Goal: Transaction & Acquisition: Subscribe to service/newsletter

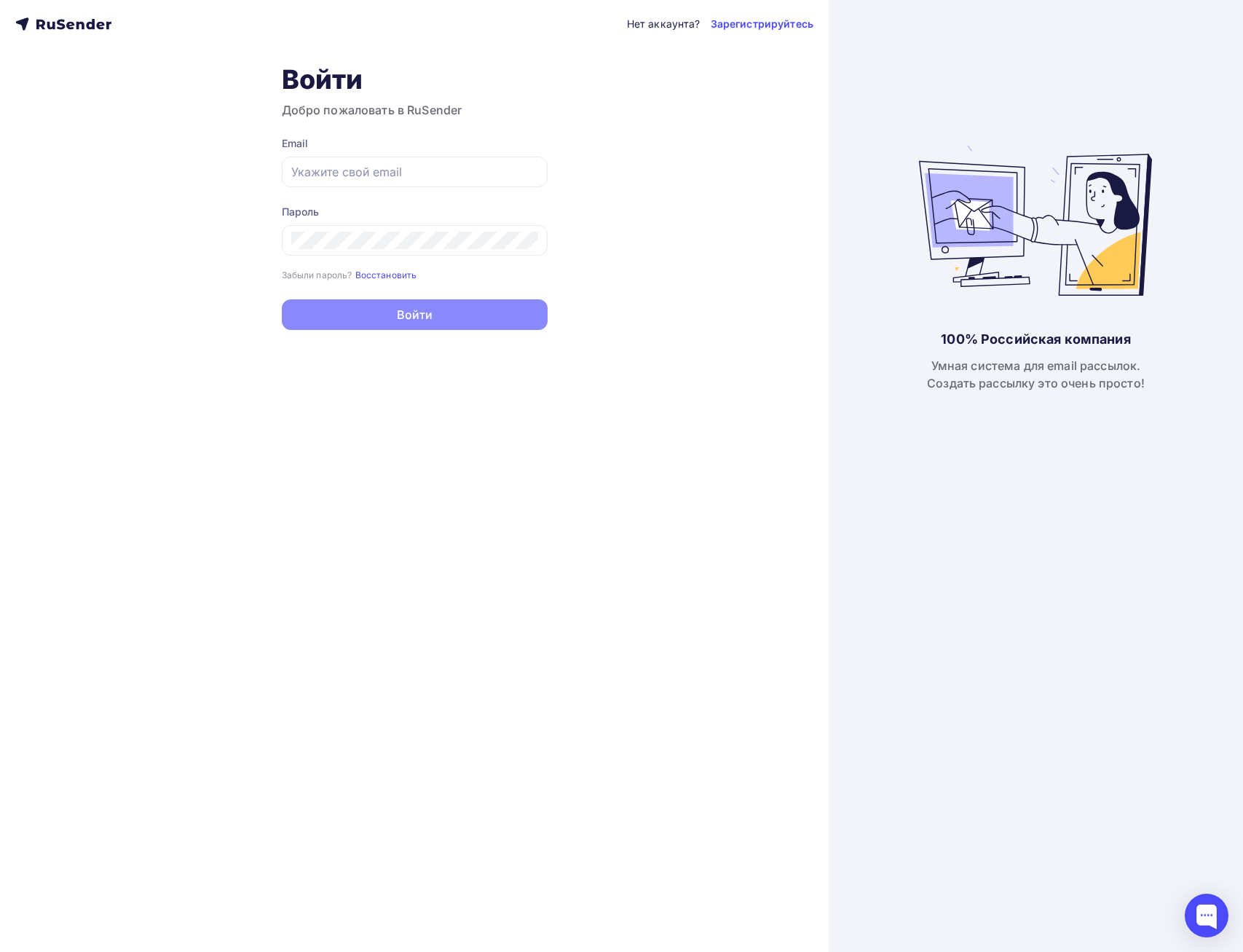
type input "[PERSON_NAME][EMAIL_ADDRESS][DOMAIN_NAME]"
click at [381, 321] on button "Войти" at bounding box center [415, 314] width 266 height 30
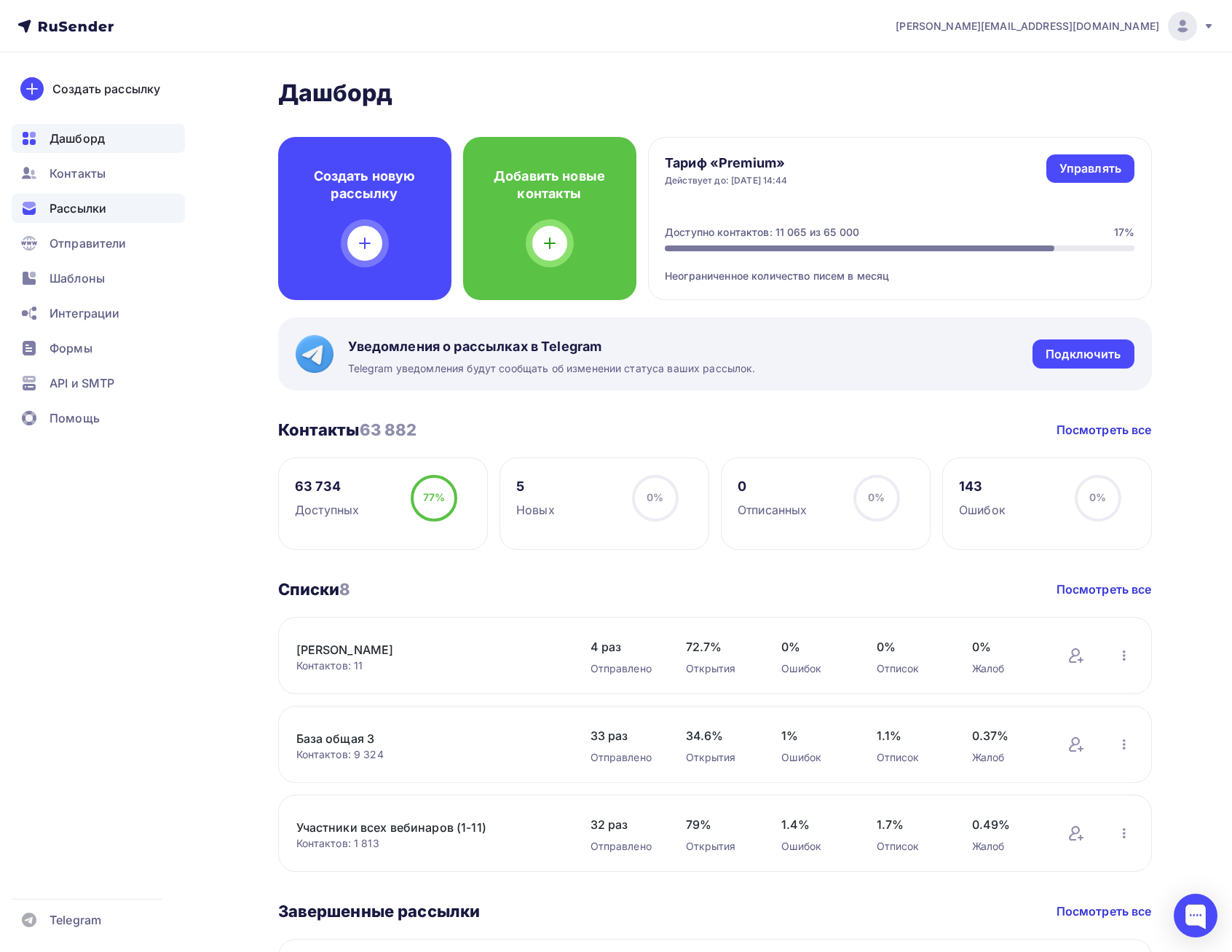
click at [101, 207] on span "Рассылки" at bounding box center [77, 208] width 57 height 18
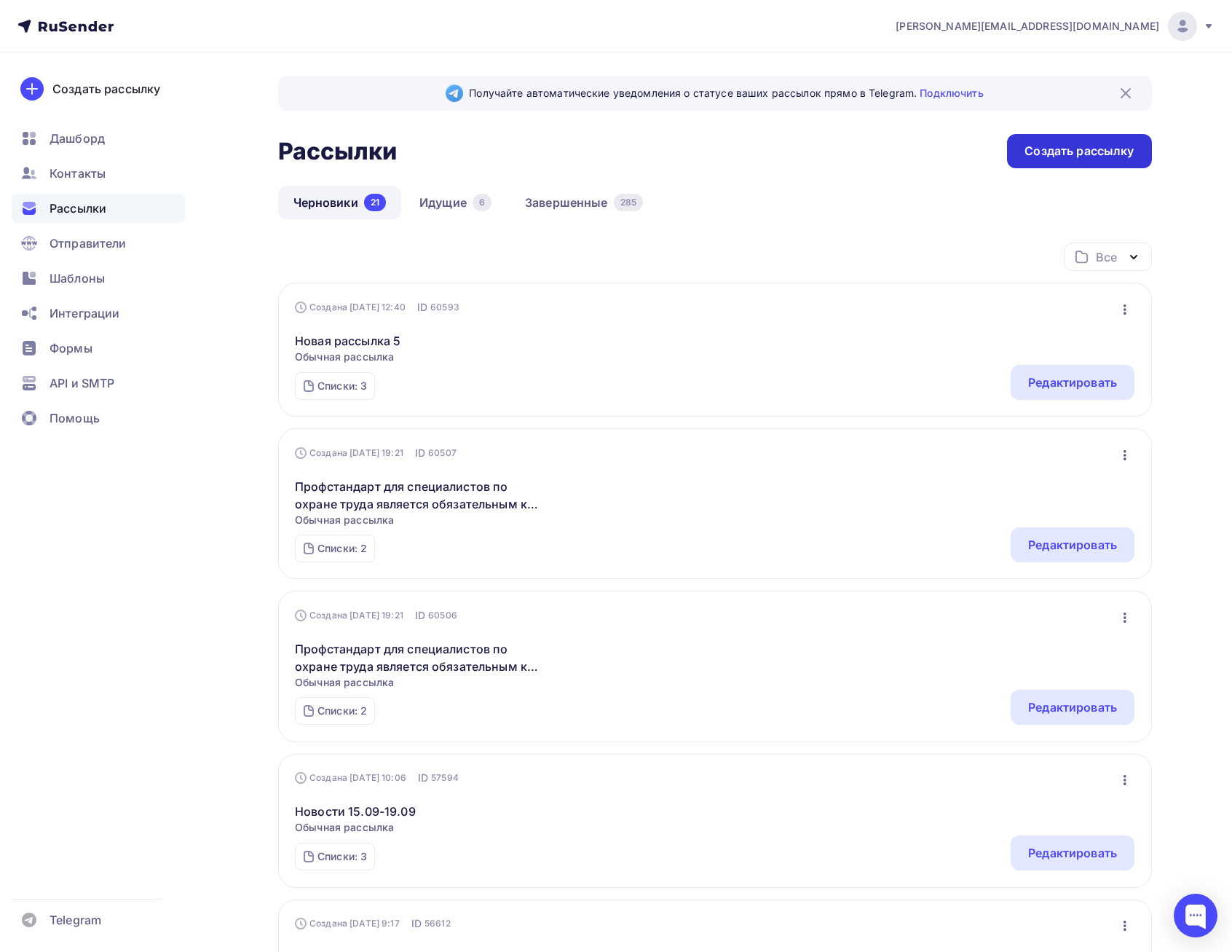
click at [1088, 154] on div "Создать рассылку" at bounding box center [1079, 151] width 109 height 17
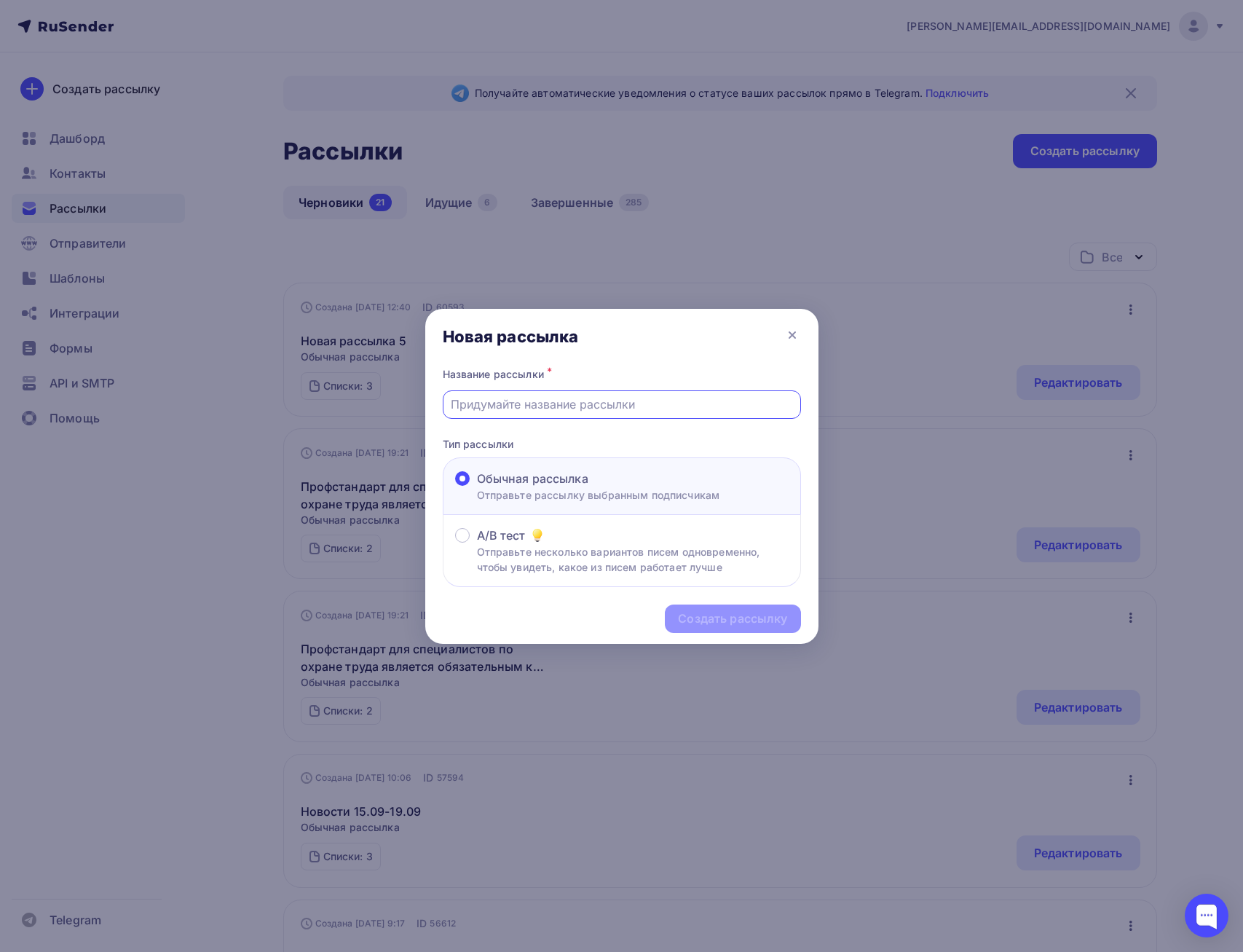
click at [573, 409] on input "text" at bounding box center [622, 404] width 342 height 18
paste input "Ростехнадзор обновил экзаменационные билеты по электробезопасности и тепловой э…"
drag, startPoint x: 523, startPoint y: 408, endPoint x: 349, endPoint y: 390, distance: 174.9
click at [349, 390] on div "Новая рассылка Название рассылки * Ростехнадзор обновил экзаменационные билеты …" at bounding box center [621, 476] width 1243 height 952
type input "Ростехнадзор обновил экзаменационные билеты по электробезопасности и тепловой э…"
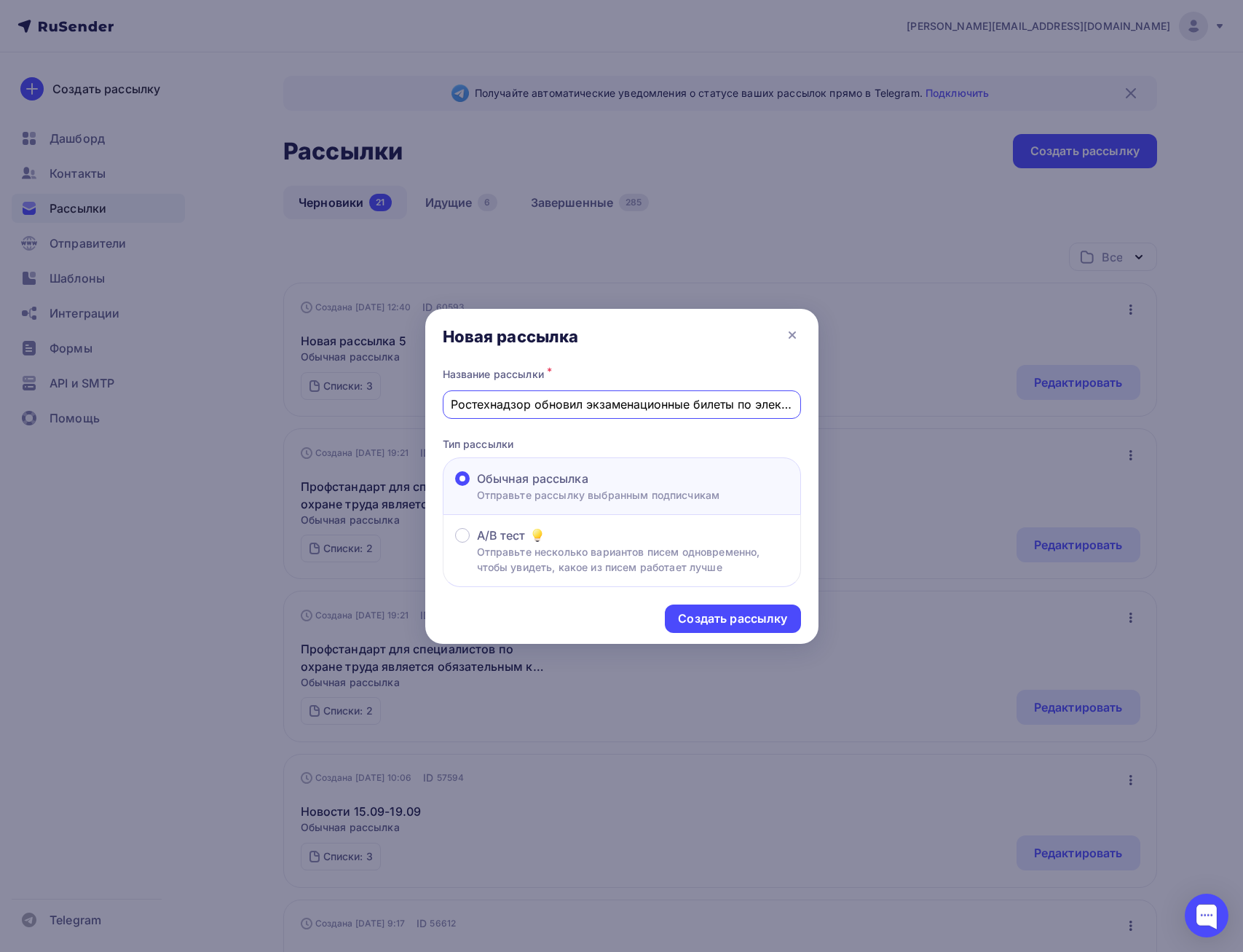
click at [719, 439] on p "Тип рассылки" at bounding box center [622, 443] width 359 height 15
click at [735, 621] on div "Создать рассылку" at bounding box center [733, 619] width 109 height 17
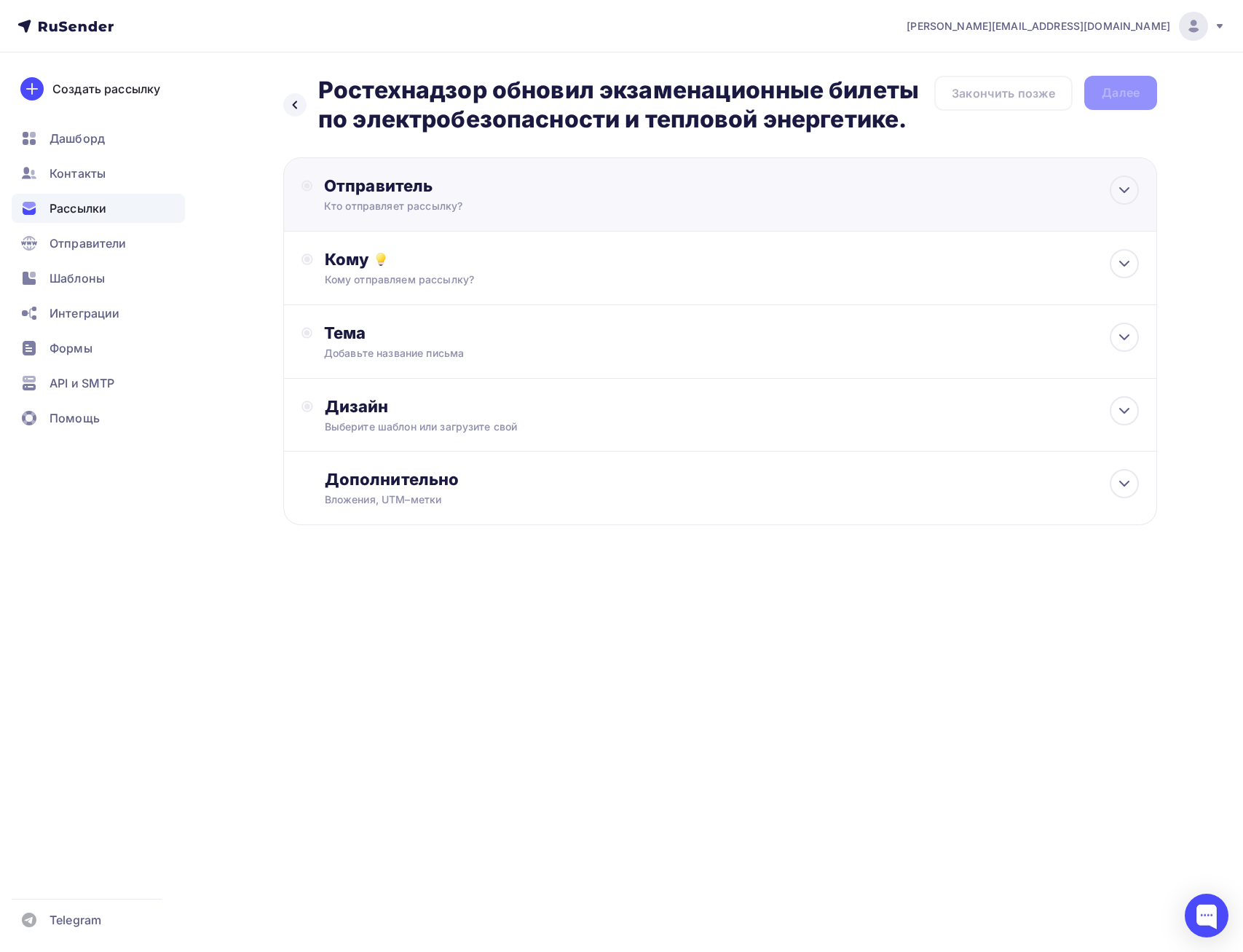
click at [607, 192] on div "Отправитель" at bounding box center [481, 186] width 315 height 21
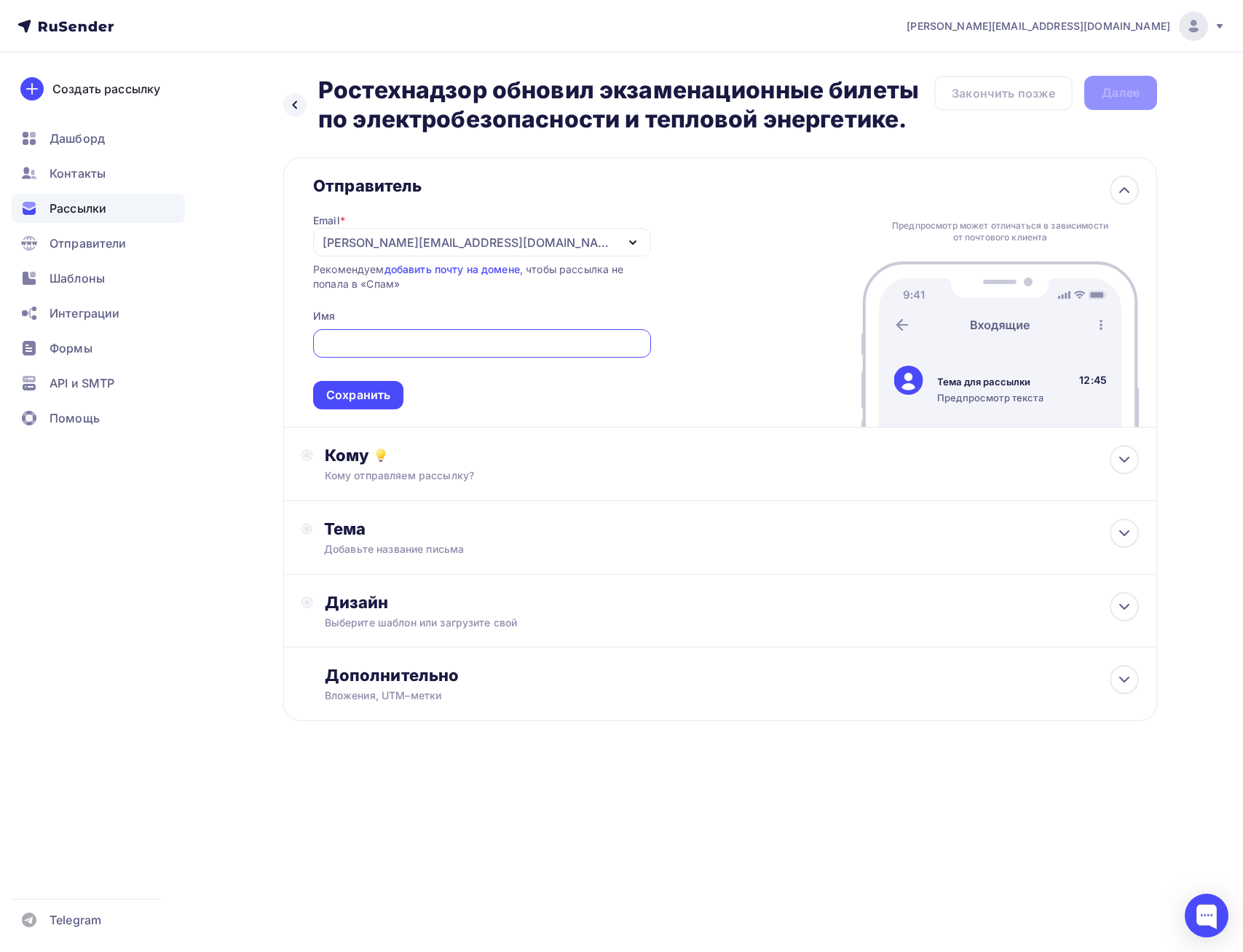
click at [624, 236] on icon "button" at bounding box center [632, 242] width 18 height 18
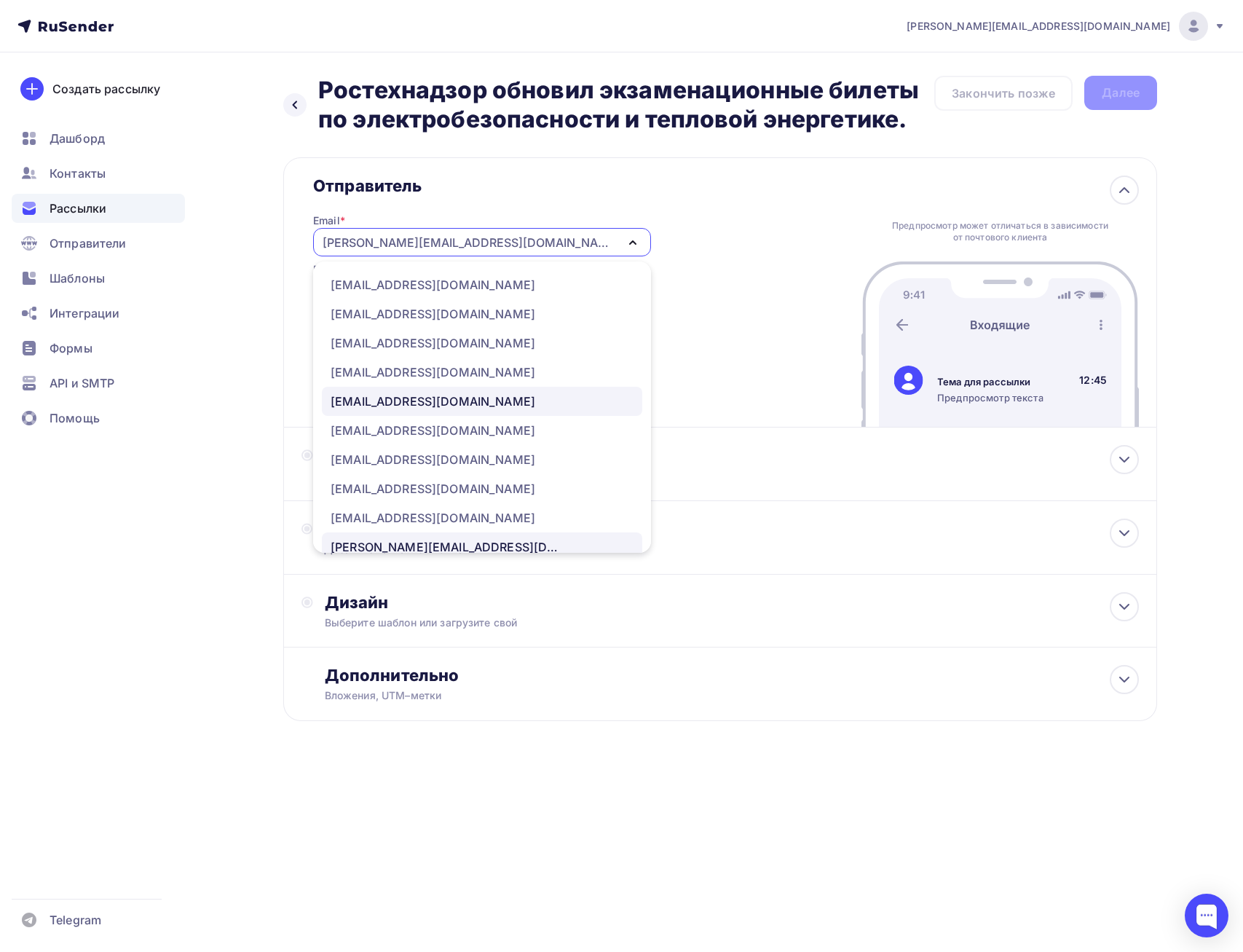
click at [424, 402] on div "[EMAIL_ADDRESS][DOMAIN_NAME]" at bounding box center [432, 401] width 205 height 18
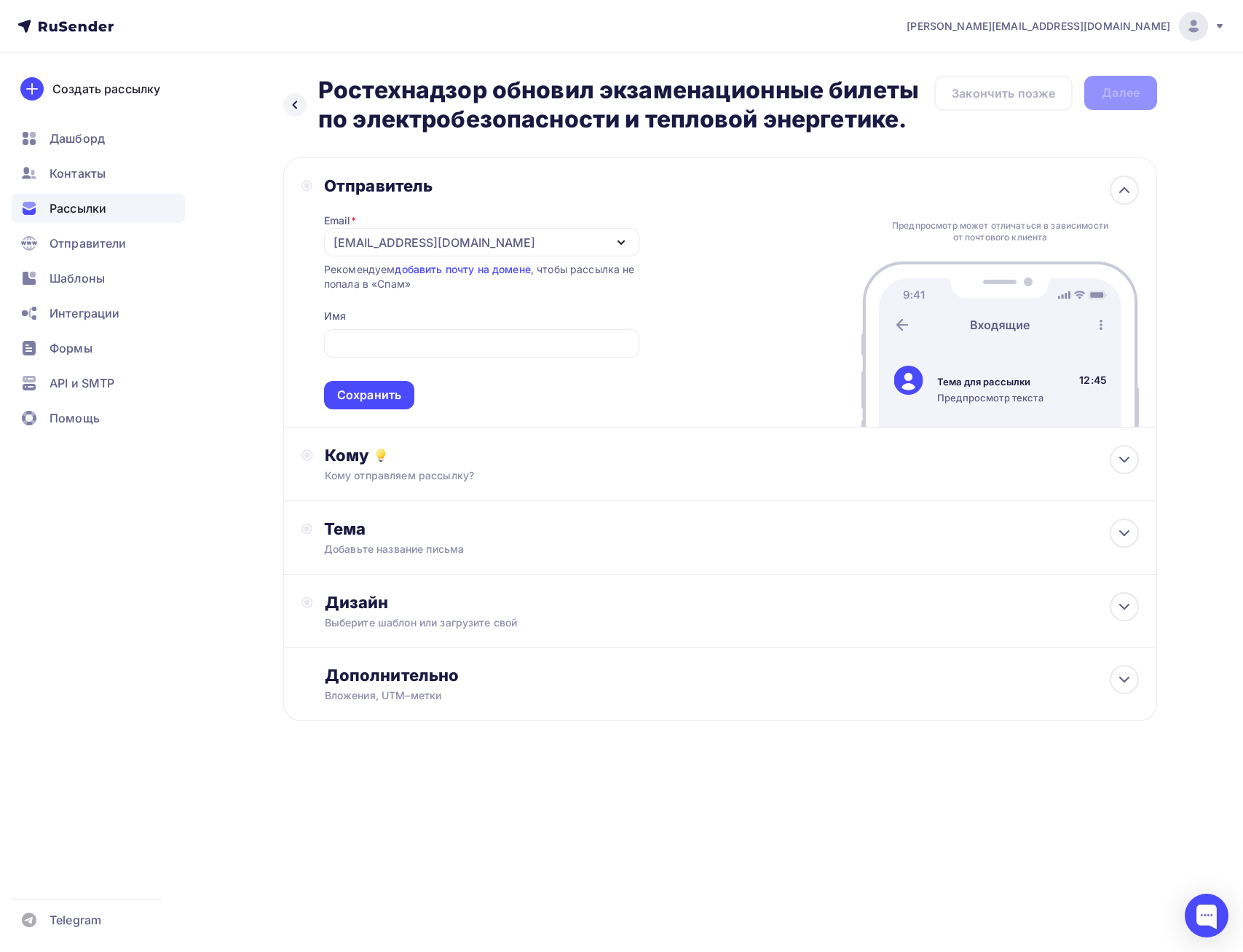
click at [507, 236] on div "[EMAIL_ADDRESS][DOMAIN_NAME]" at bounding box center [481, 242] width 315 height 28
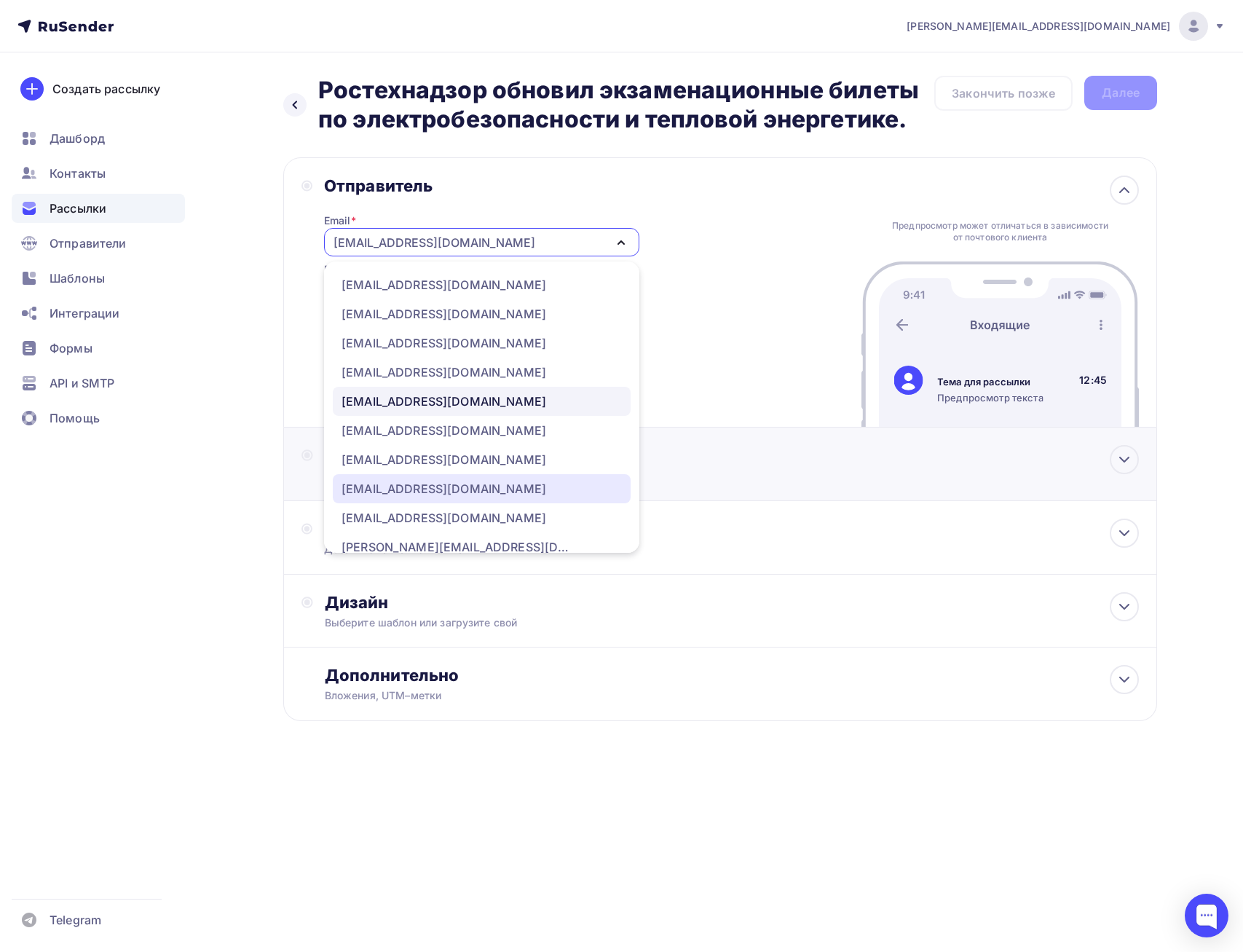
click at [435, 481] on div "[EMAIL_ADDRESS][DOMAIN_NAME]" at bounding box center [444, 489] width 205 height 18
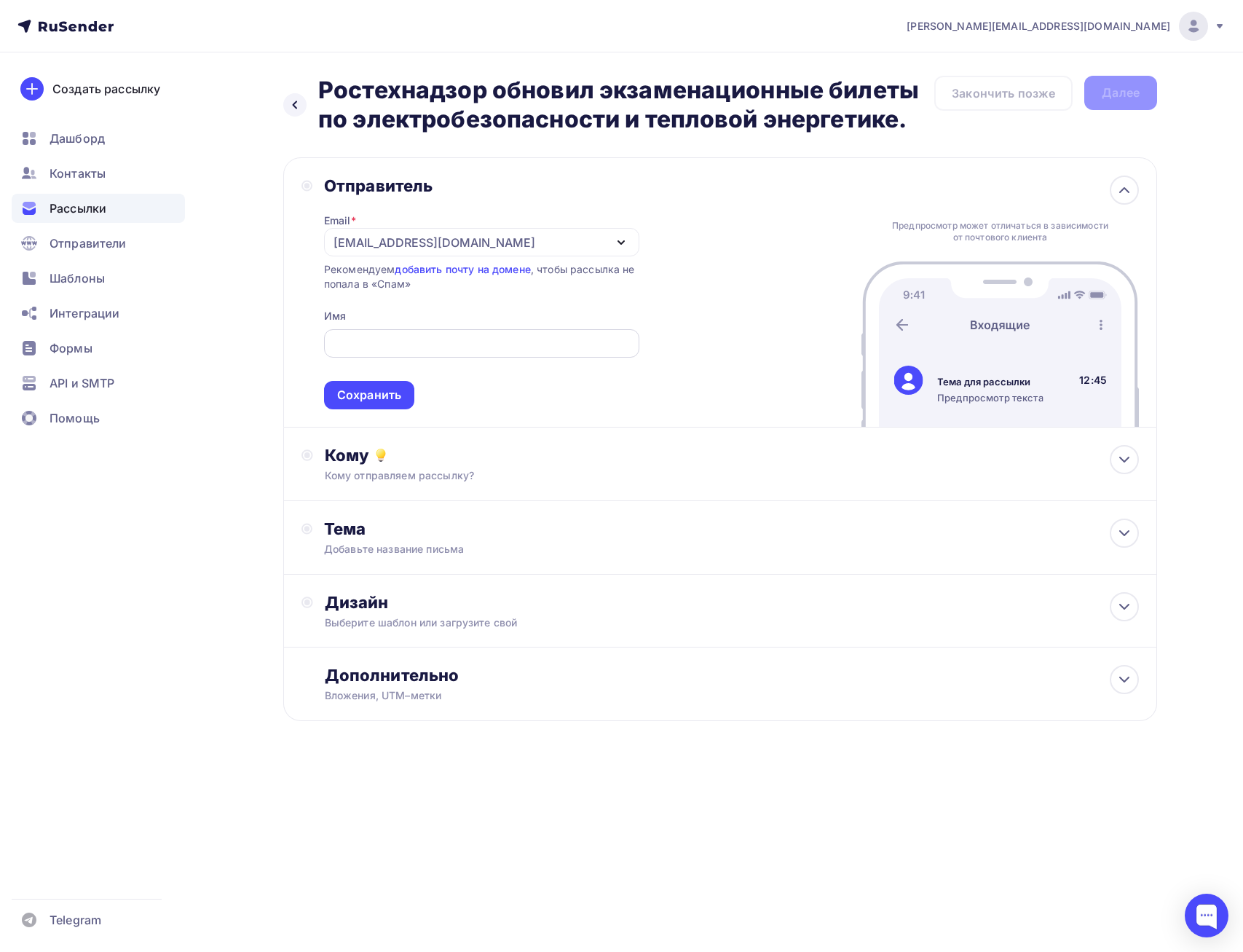
click at [436, 343] on input "text" at bounding box center [481, 343] width 298 height 18
paste input "Новости по охране труда от УЦ «Новатика»"
type input "Новости по охране труда от УЦ «Новатика»"
click at [378, 394] on div "Сохранить" at bounding box center [369, 395] width 64 height 17
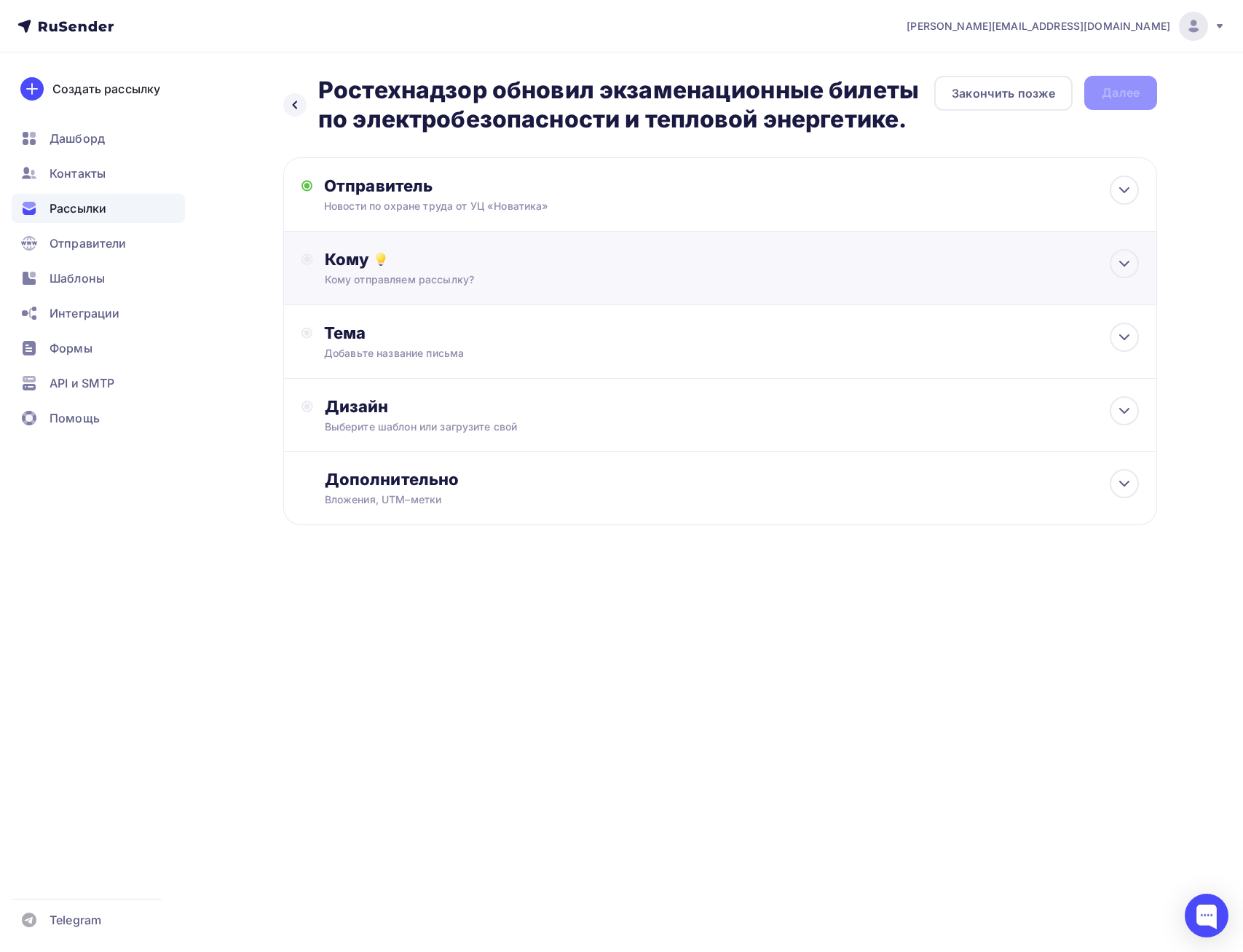
click at [512, 257] on div "Кому" at bounding box center [731, 259] width 815 height 21
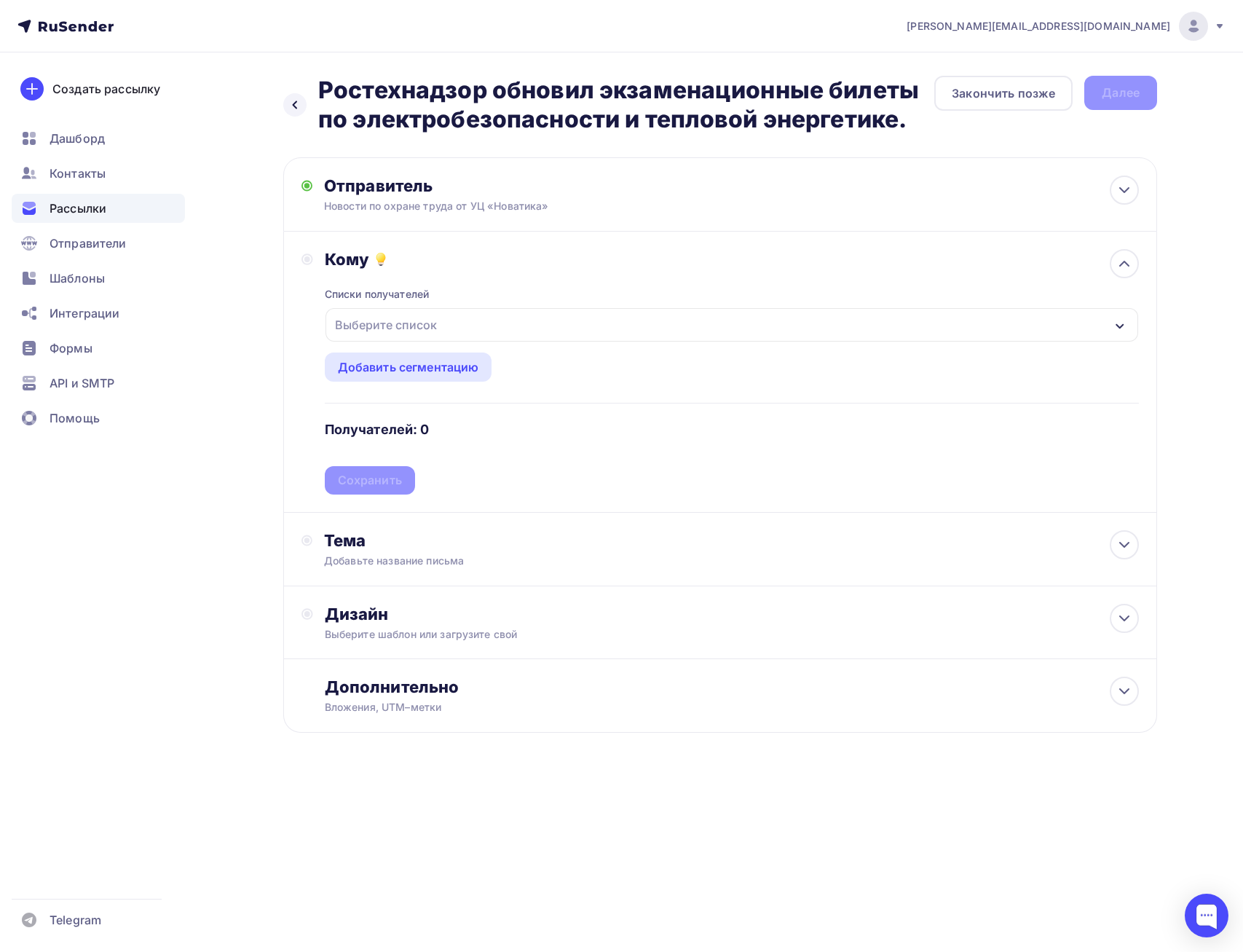
click at [464, 320] on div "Выберите список" at bounding box center [731, 325] width 813 height 34
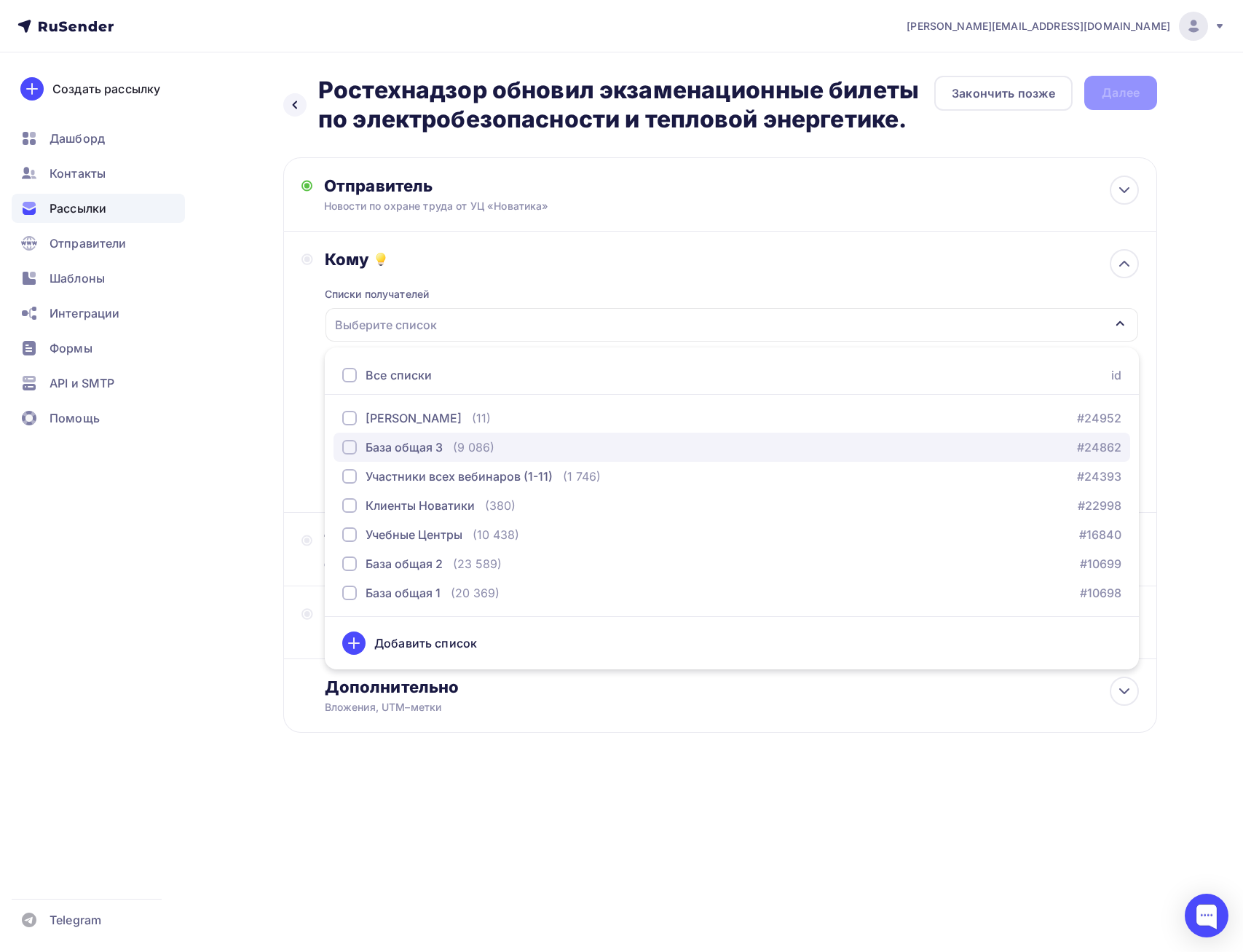
click at [428, 450] on div "База общая 3" at bounding box center [404, 447] width 77 height 18
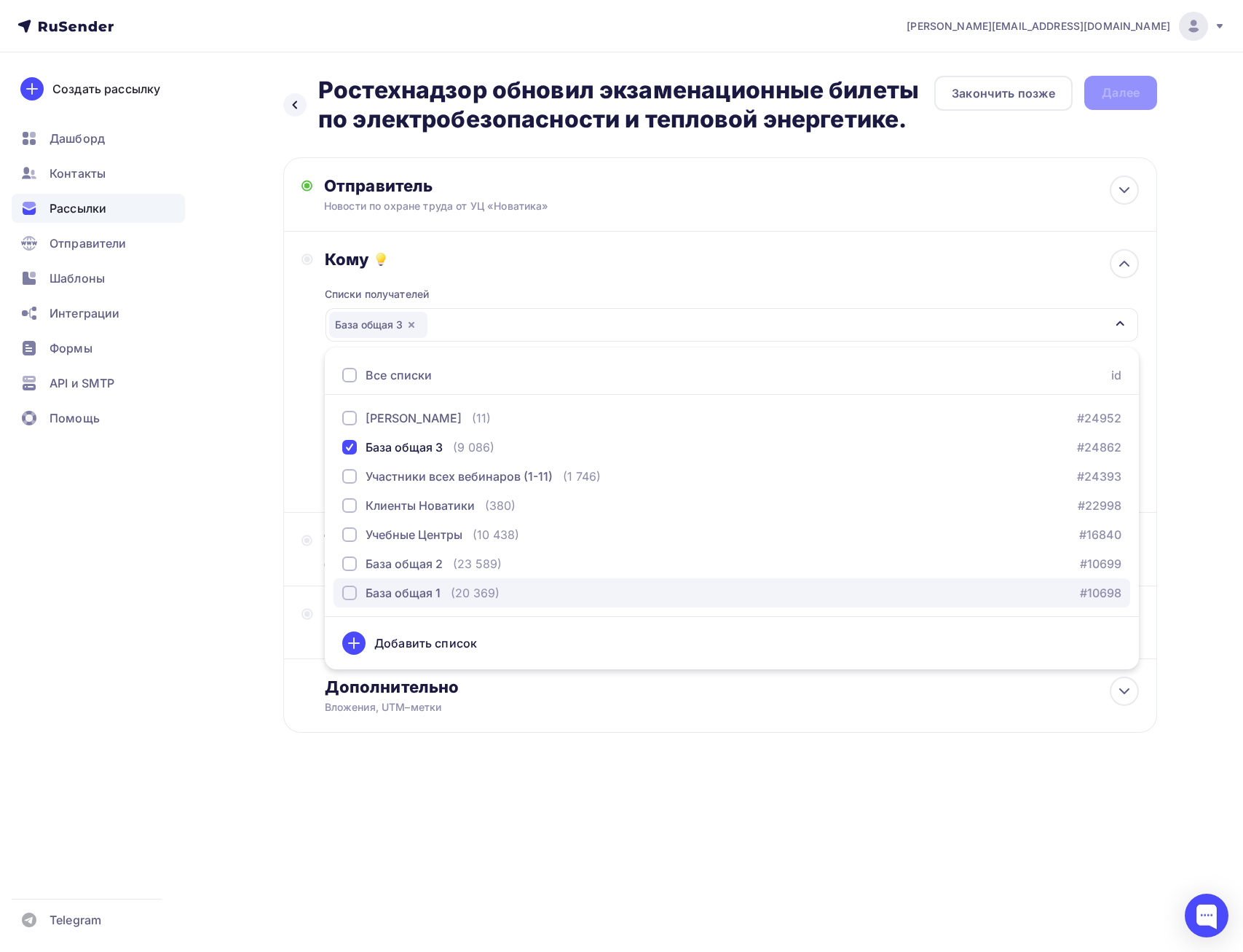
click at [418, 592] on div "База общая 1" at bounding box center [402, 593] width 75 height 18
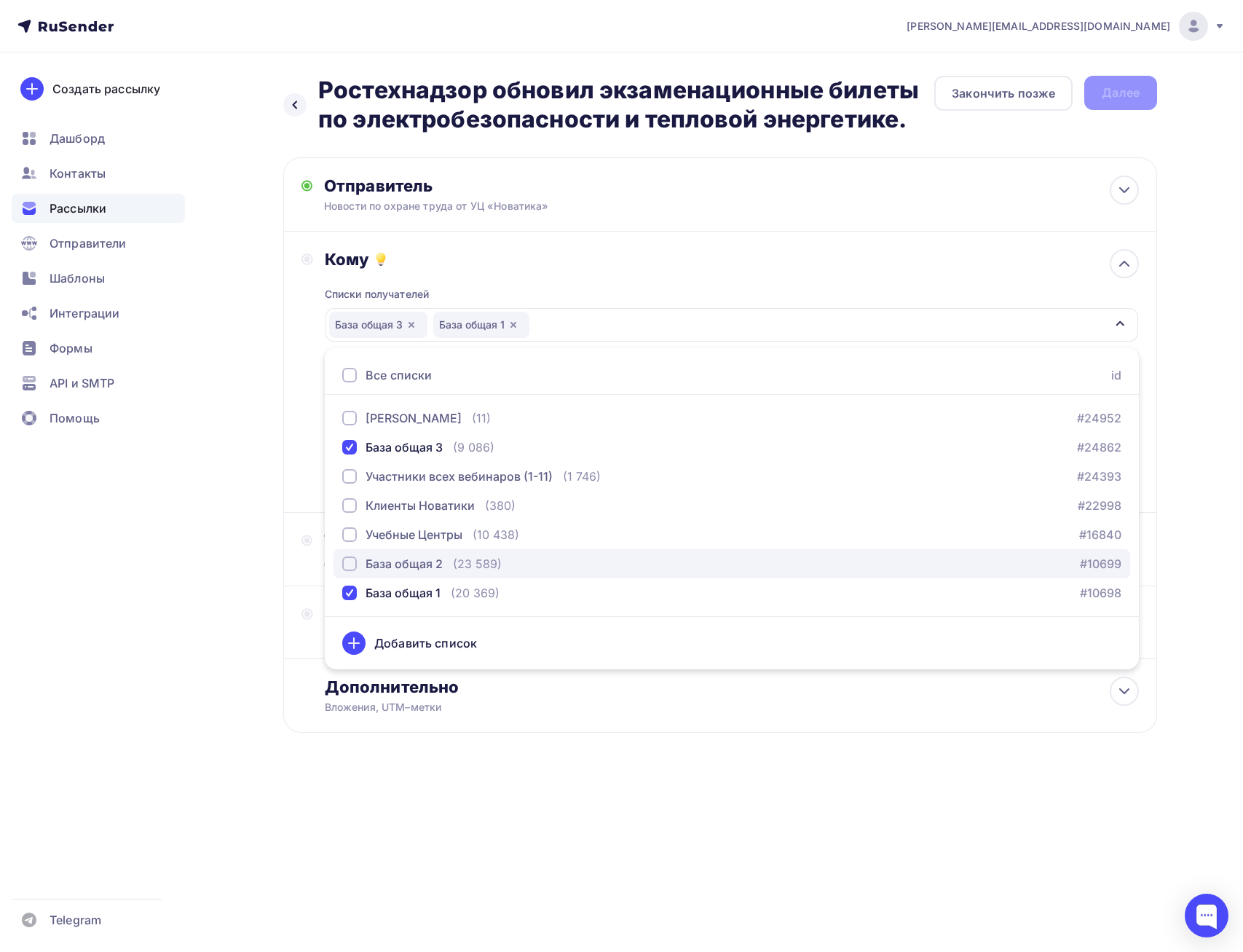
click at [413, 563] on div "База общая 2" at bounding box center [404, 563] width 77 height 18
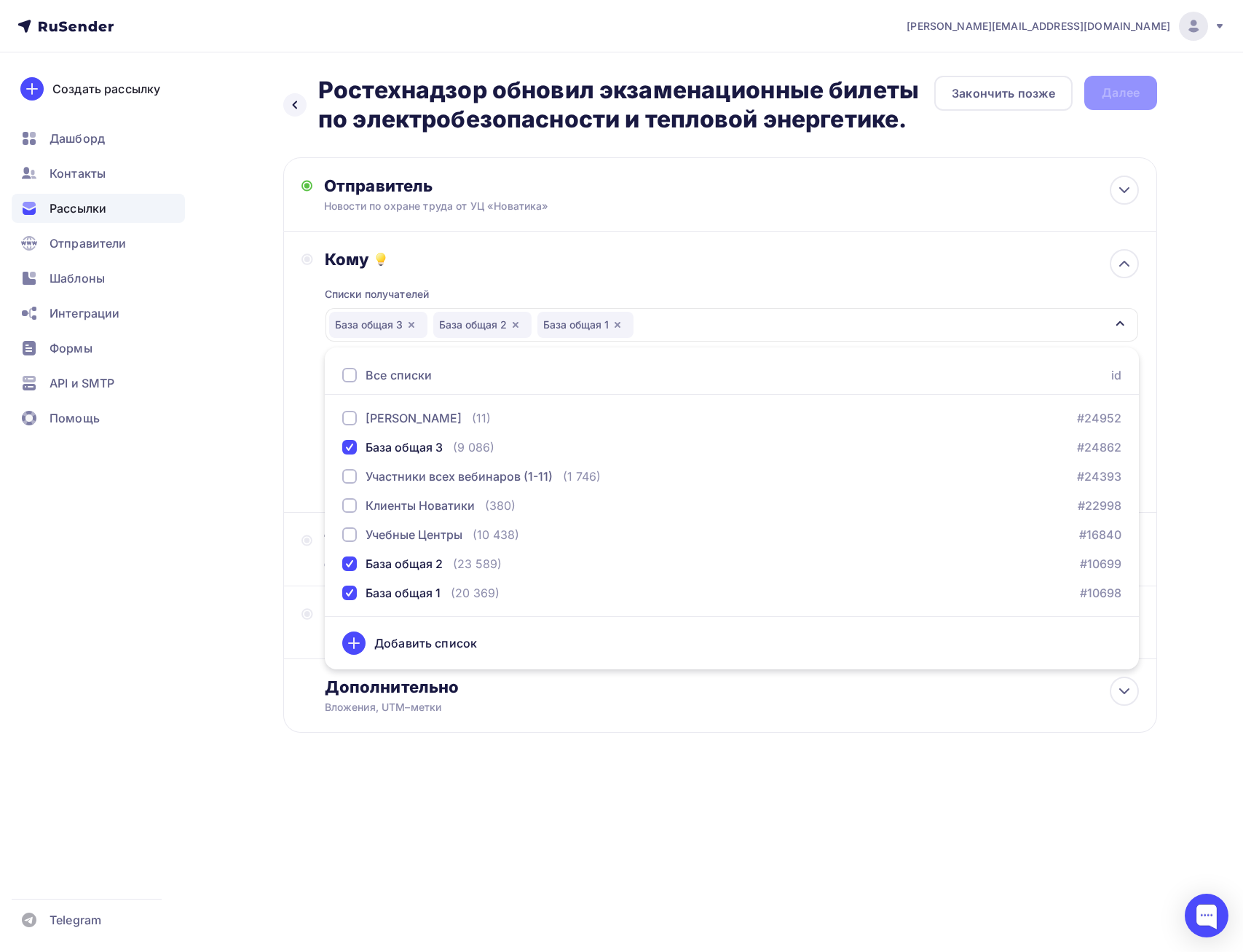
click at [187, 536] on div "Создать рассылку [GEOGRAPHIC_DATA] Контакты Рассылки Отправители Шаблоны Интегр…" at bounding box center [98, 502] width 196 height 899
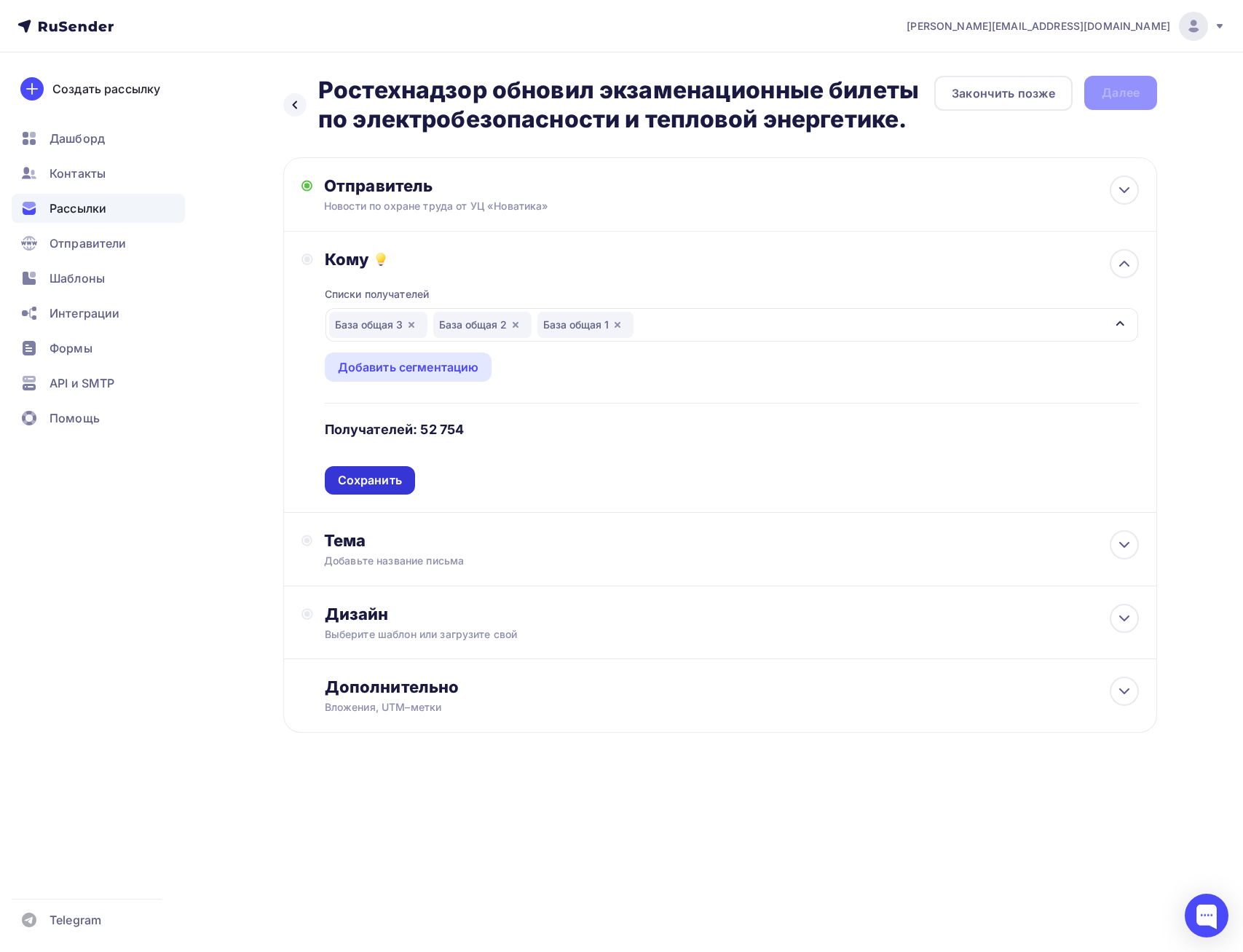
click at [390, 487] on div "Сохранить" at bounding box center [370, 480] width 64 height 17
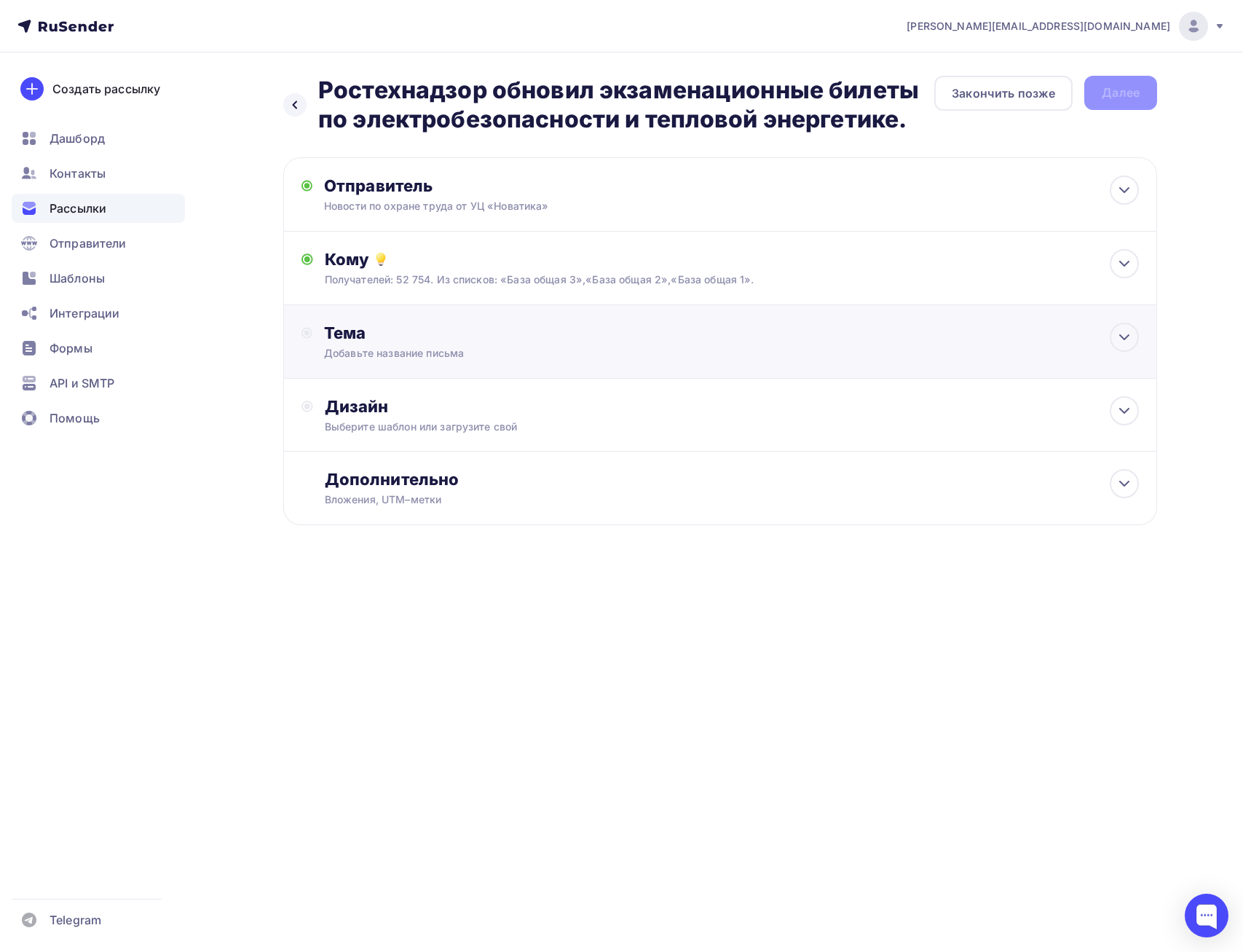
click at [508, 345] on div "Тема Добавьте название письма Тема * Рекомендуем использовать не более 150 симв…" at bounding box center [467, 342] width 288 height 38
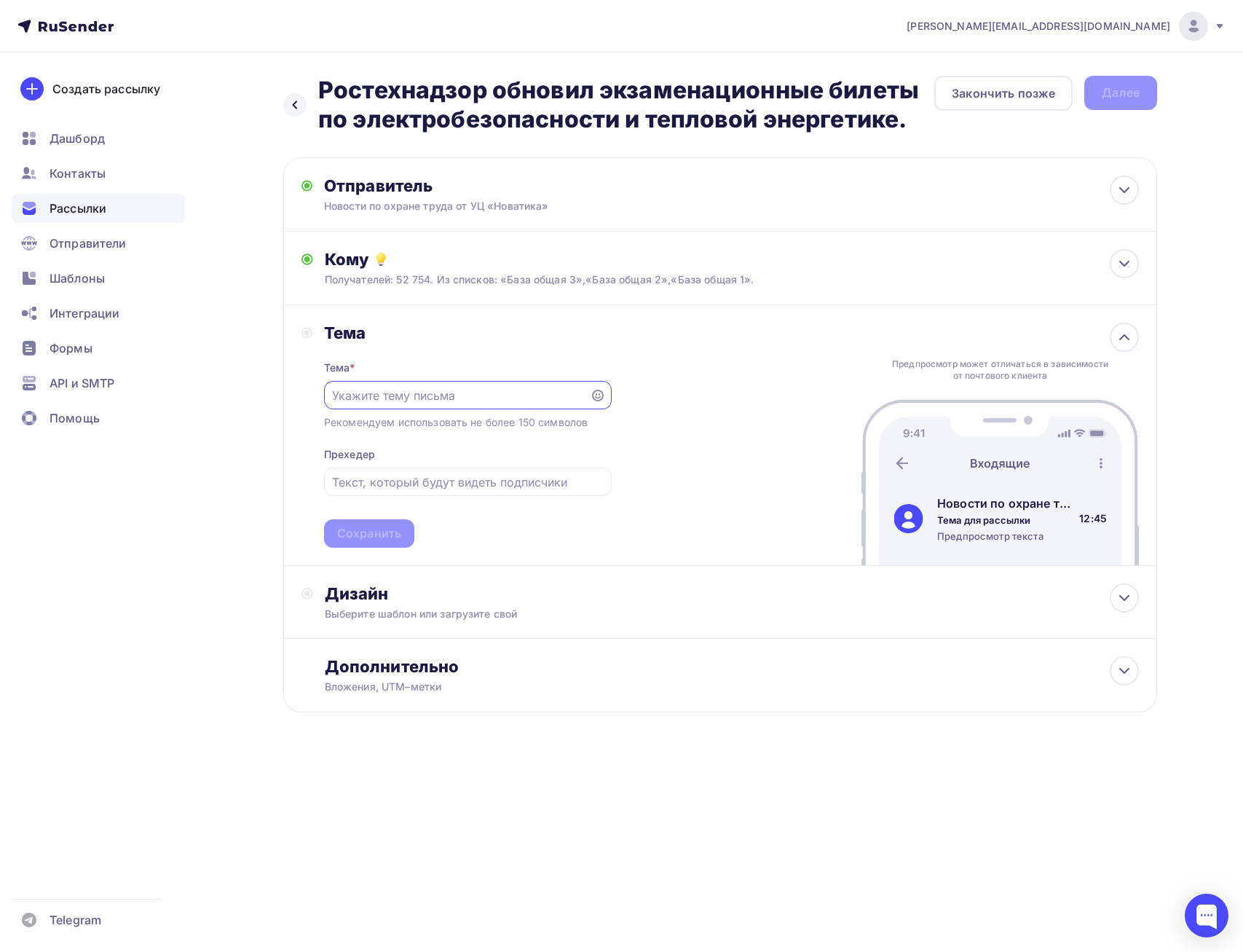
click at [443, 409] on div "Тема * Рекомендуем использовать не более 150 символов Прехедер Сохранить" at bounding box center [467, 445] width 288 height 205
click at [440, 397] on input "text" at bounding box center [457, 395] width 249 height 18
click at [431, 481] on input "text" at bounding box center [467, 482] width 271 height 18
paste input "Новости по охране труда от УЦ «Новатика»"
type input "Новости по охране труда от УЦ «Новатика»"
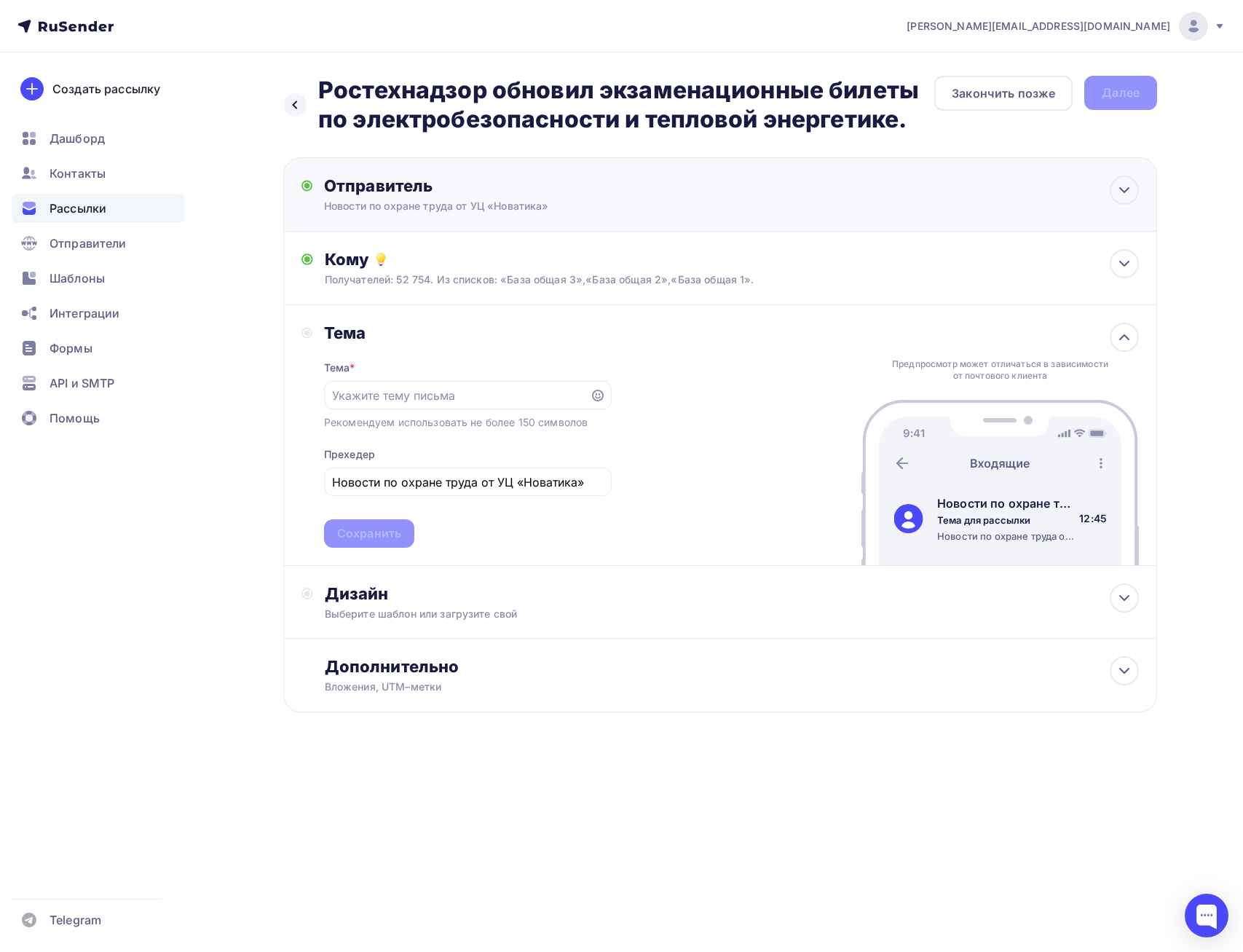
click at [521, 194] on div "Отправитель" at bounding box center [481, 186] width 315 height 21
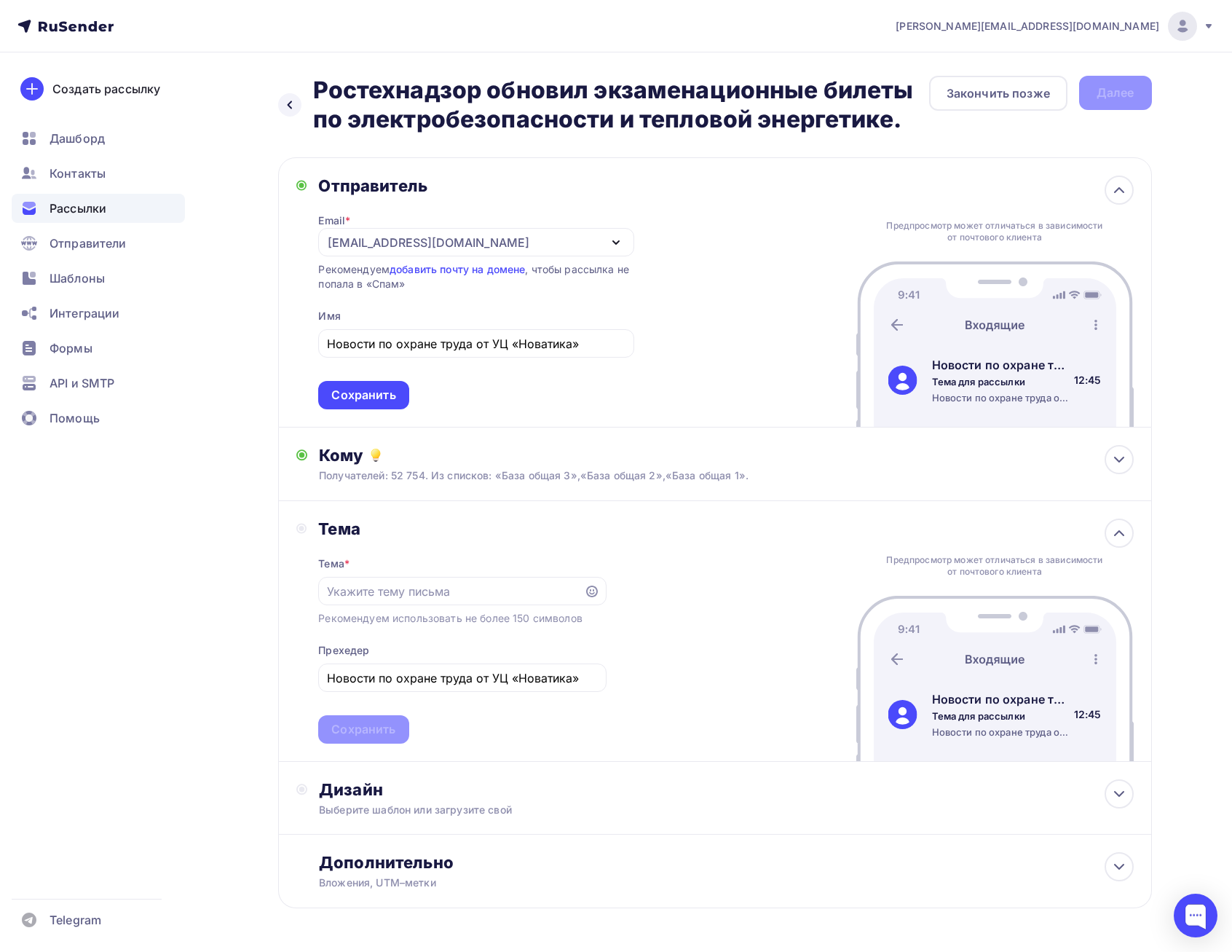
drag, startPoint x: 314, startPoint y: 94, endPoint x: 918, endPoint y: 120, distance: 604.6
click at [918, 120] on h2 "Ростехнадзор обновил экзаменационные билеты по электробезопасности и тепловой э…" at bounding box center [621, 105] width 616 height 58
copy h2 "Ростехнадзор обновил экзаменационные билеты по электробезопасности и тепловой э…"
click at [398, 593] on input "text" at bounding box center [452, 591] width 249 height 18
click at [590, 590] on icon at bounding box center [591, 592] width 11 height 11
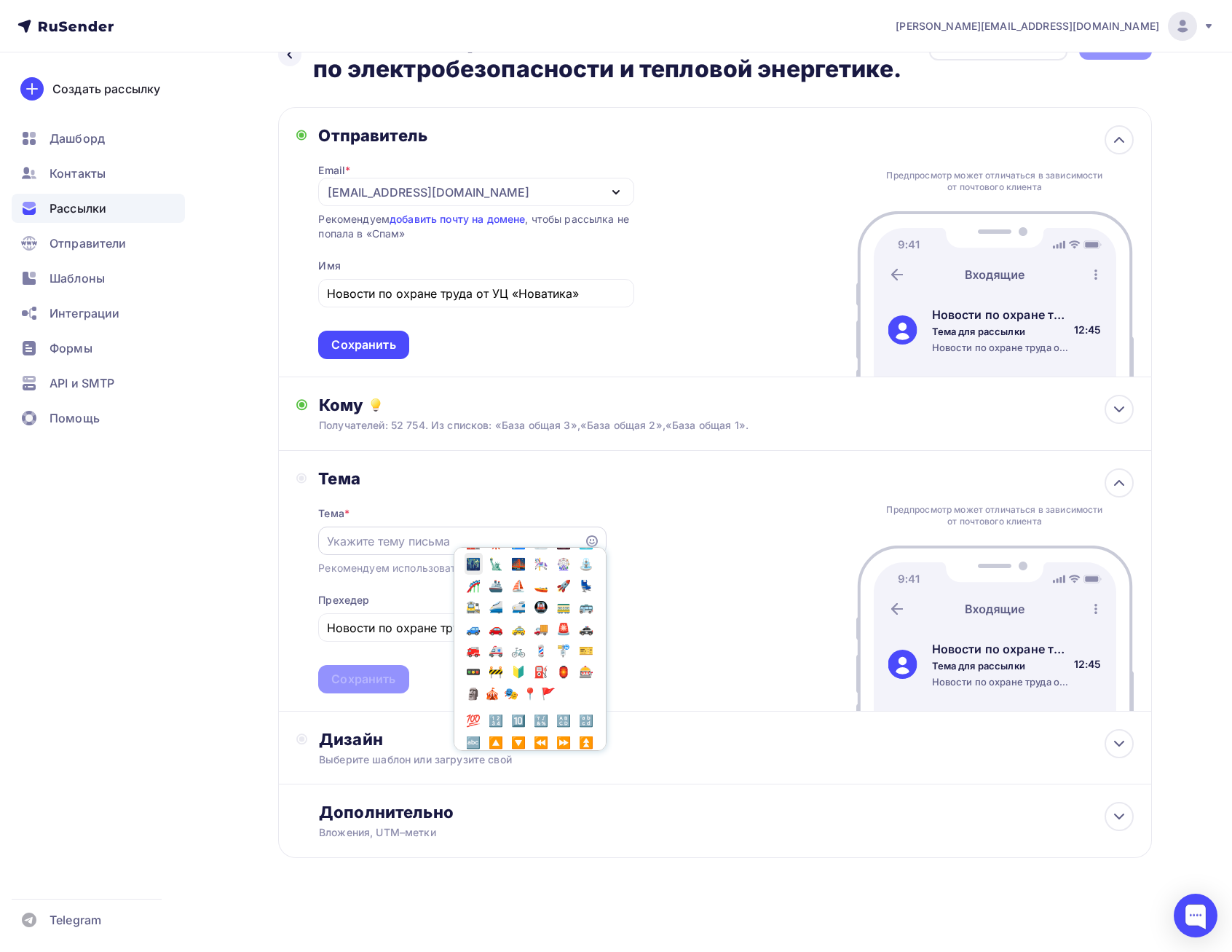
scroll to position [1935, 0]
click at [499, 512] on span "🏪" at bounding box center [496, 500] width 19 height 22
click at [662, 533] on div "Тема Тема * 🏪 Популярное 👍 👎 😭 😕 😐 😊 😍 Эмоции 😄 😃 😀 😊 😉 😍 😘 😚 😗 😙 😜 😝 😛 😳 😁 😔 😌…" at bounding box center [715, 581] width 874 height 260
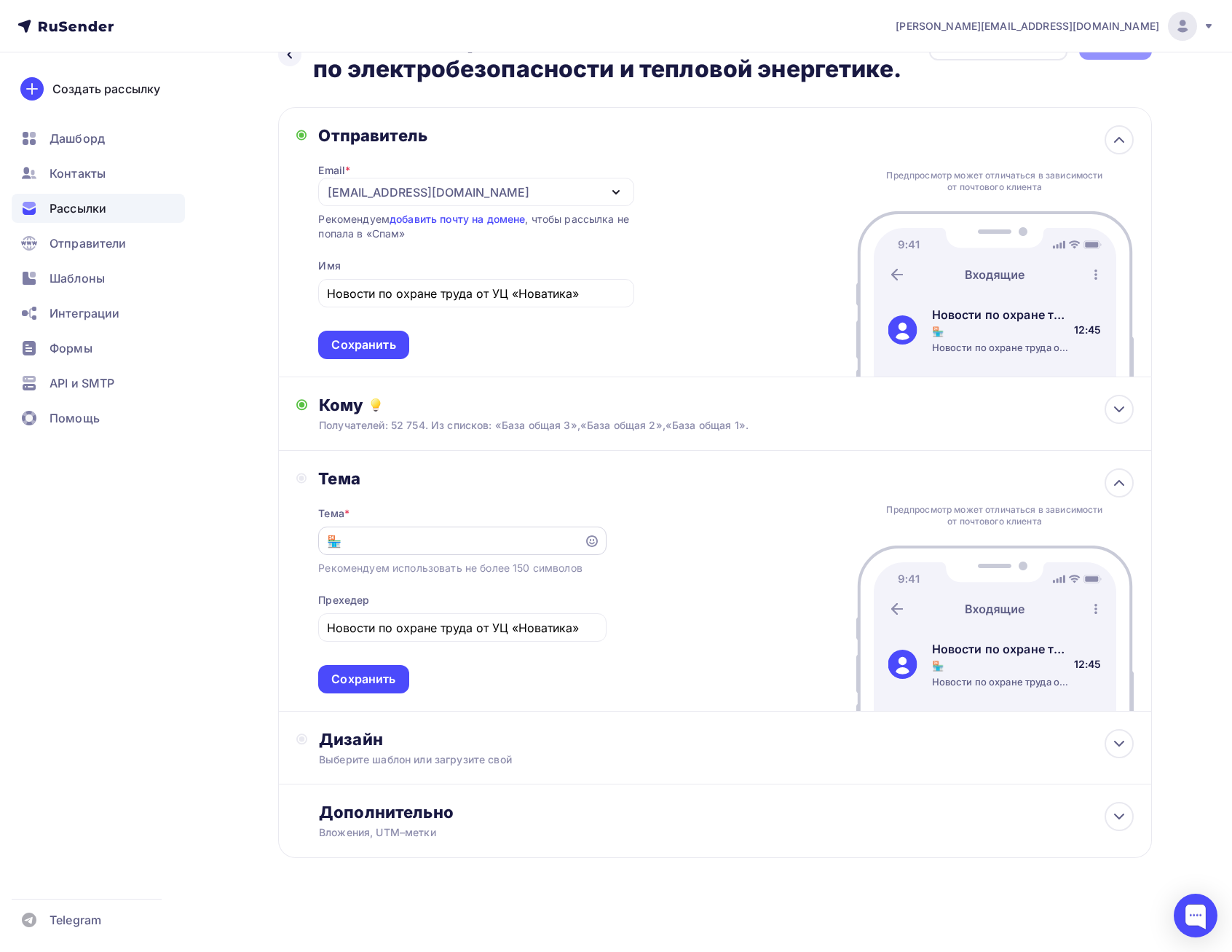
click at [416, 543] on input "🏪" at bounding box center [452, 541] width 249 height 18
paste input "Ростехнадзор обновил экзаменационные билеты по электробезопасности и тепловой э…"
type input "🏪 Ростехнадзор обновил экзаменационные билеты по электробезопасности и тепловой…"
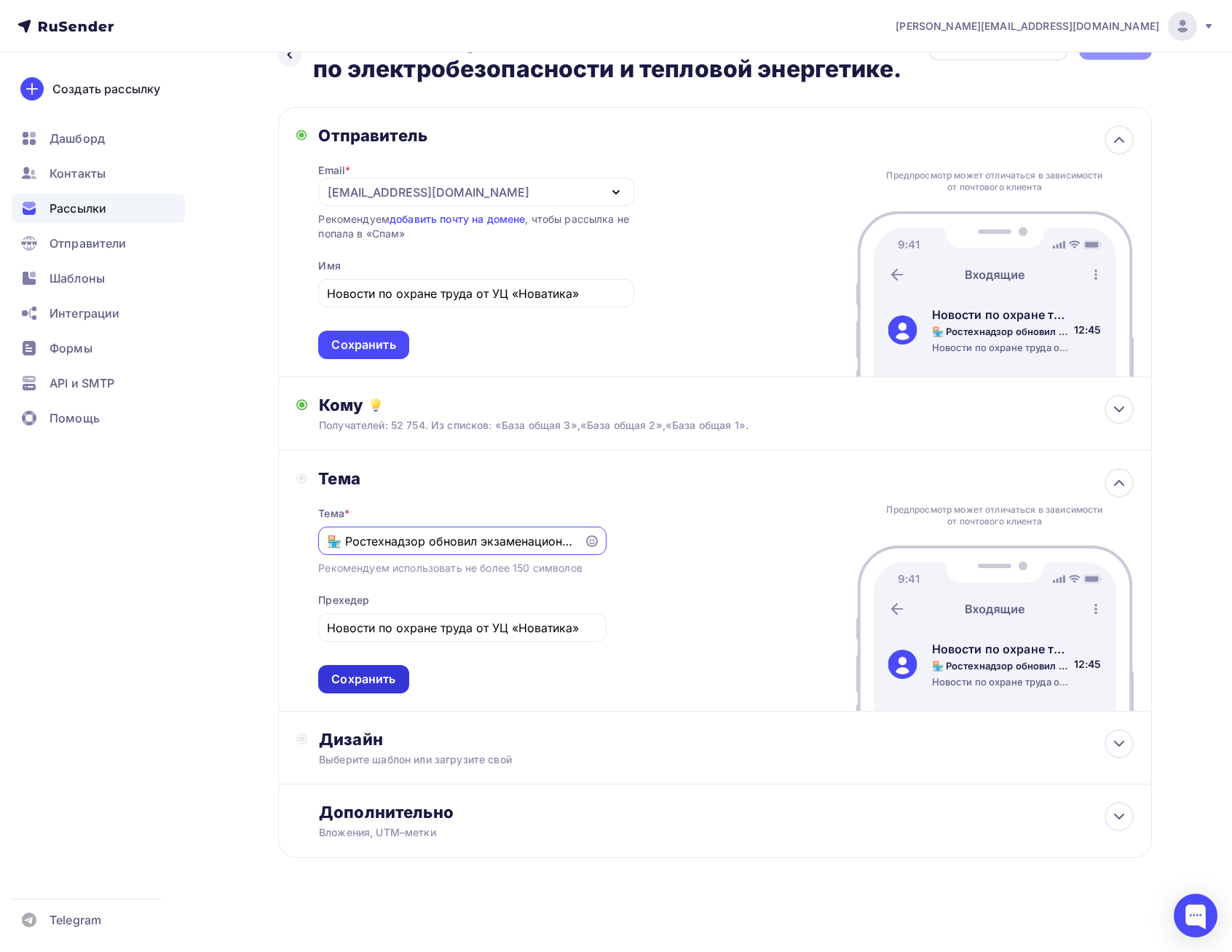
click at [375, 676] on div "Сохранить" at bounding box center [363, 679] width 64 height 17
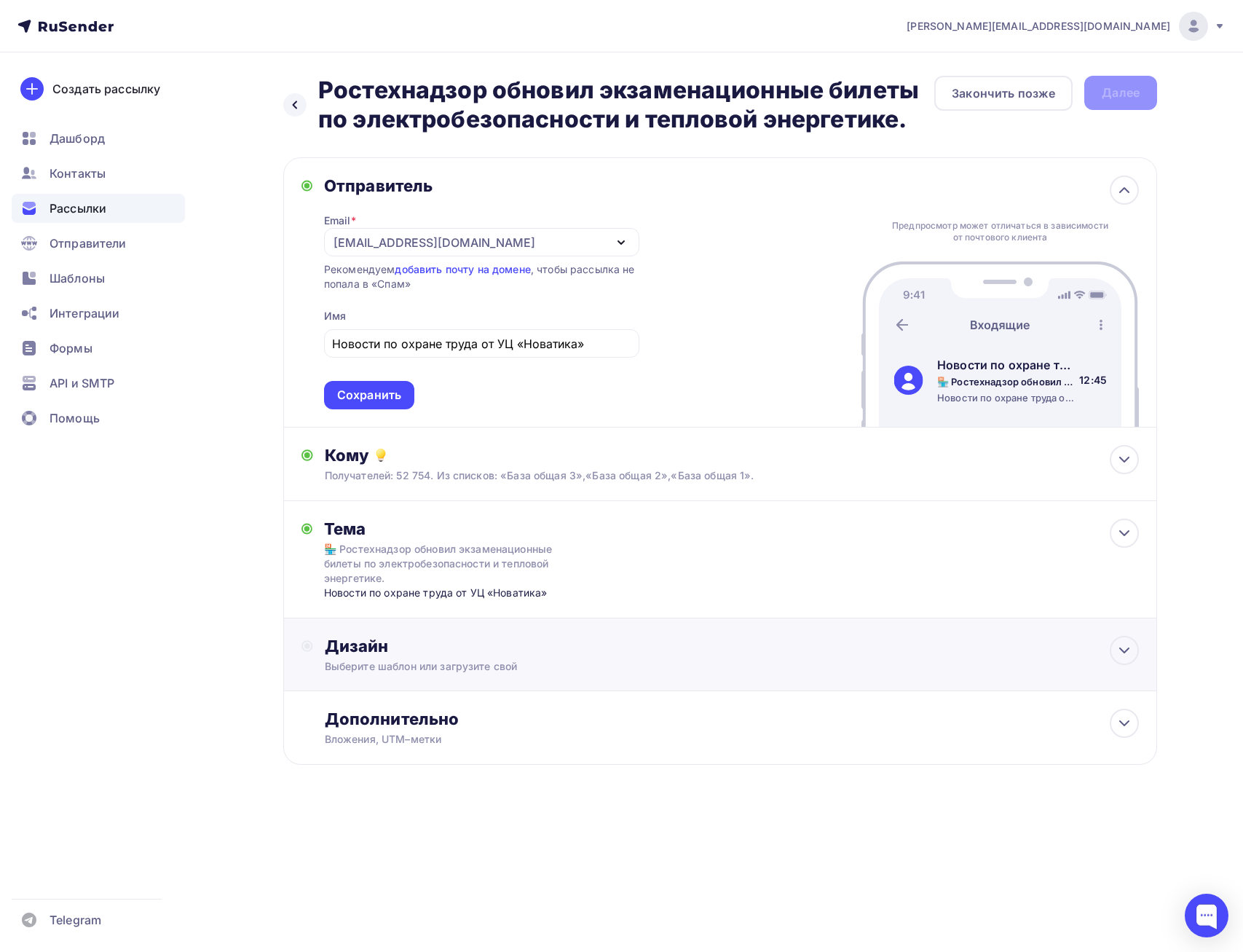
click at [574, 646] on div "Дизайн" at bounding box center [731, 646] width 815 height 21
click at [396, 703] on div "Выбрать шаблон" at bounding box center [388, 706] width 101 height 17
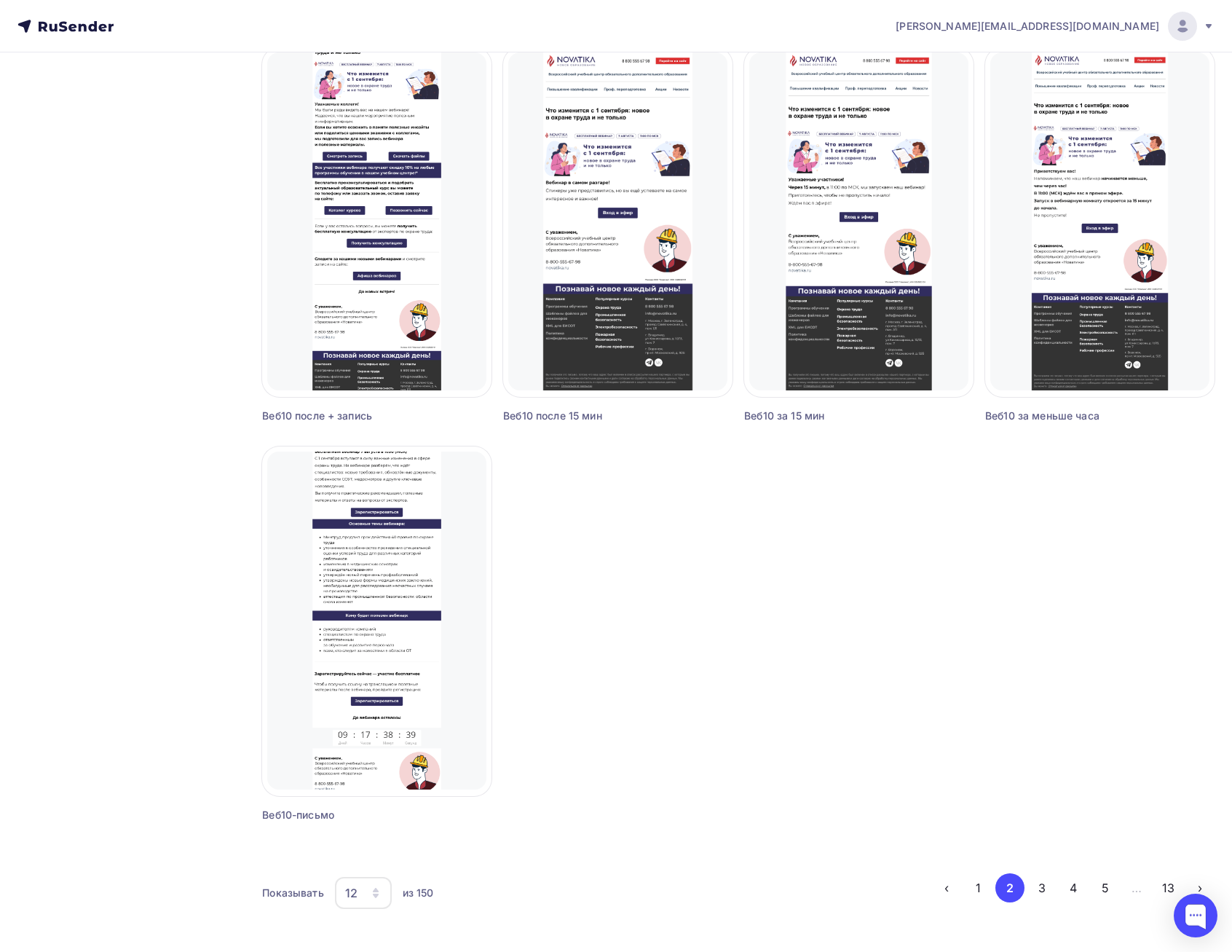
scroll to position [941, 0]
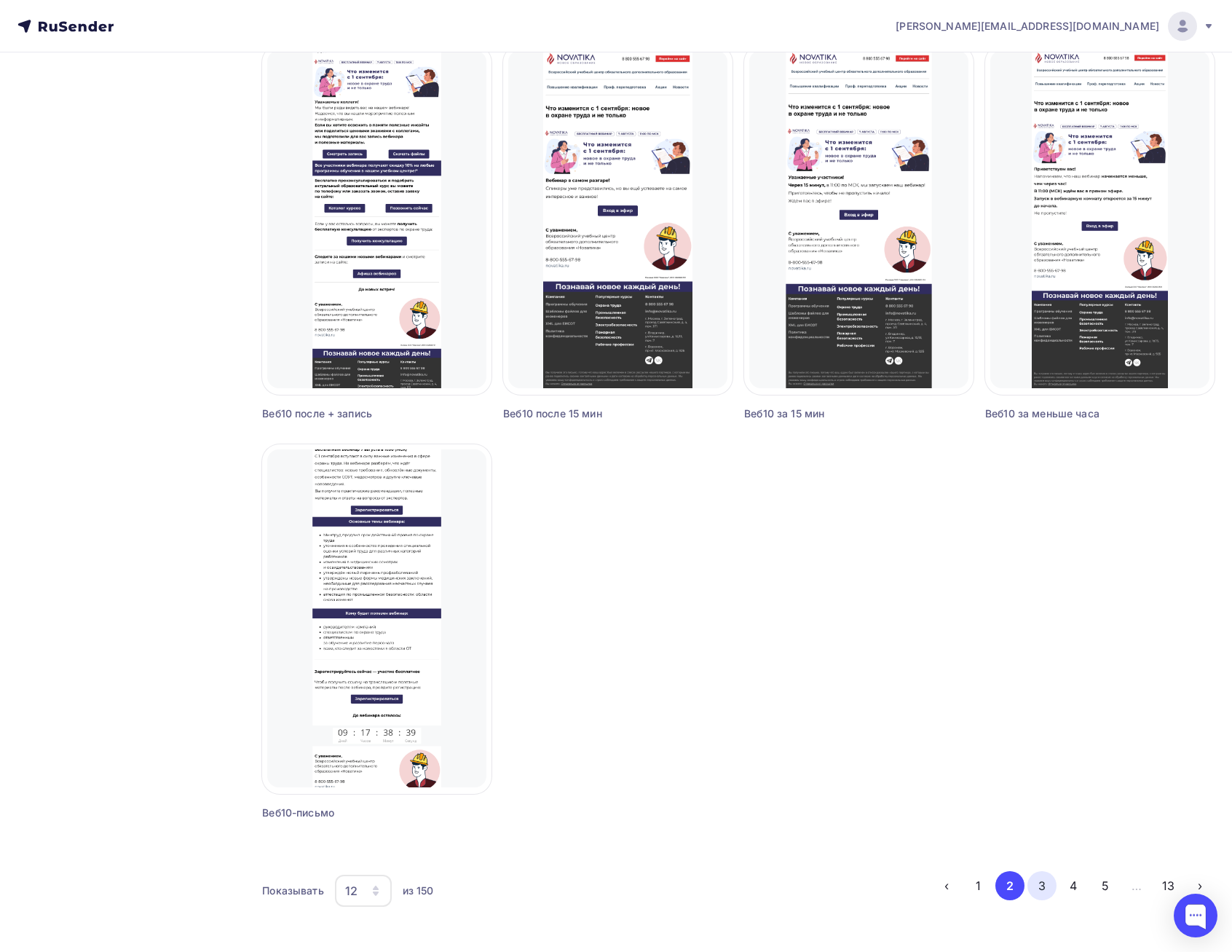
click at [1039, 884] on button "3" at bounding box center [1041, 885] width 29 height 29
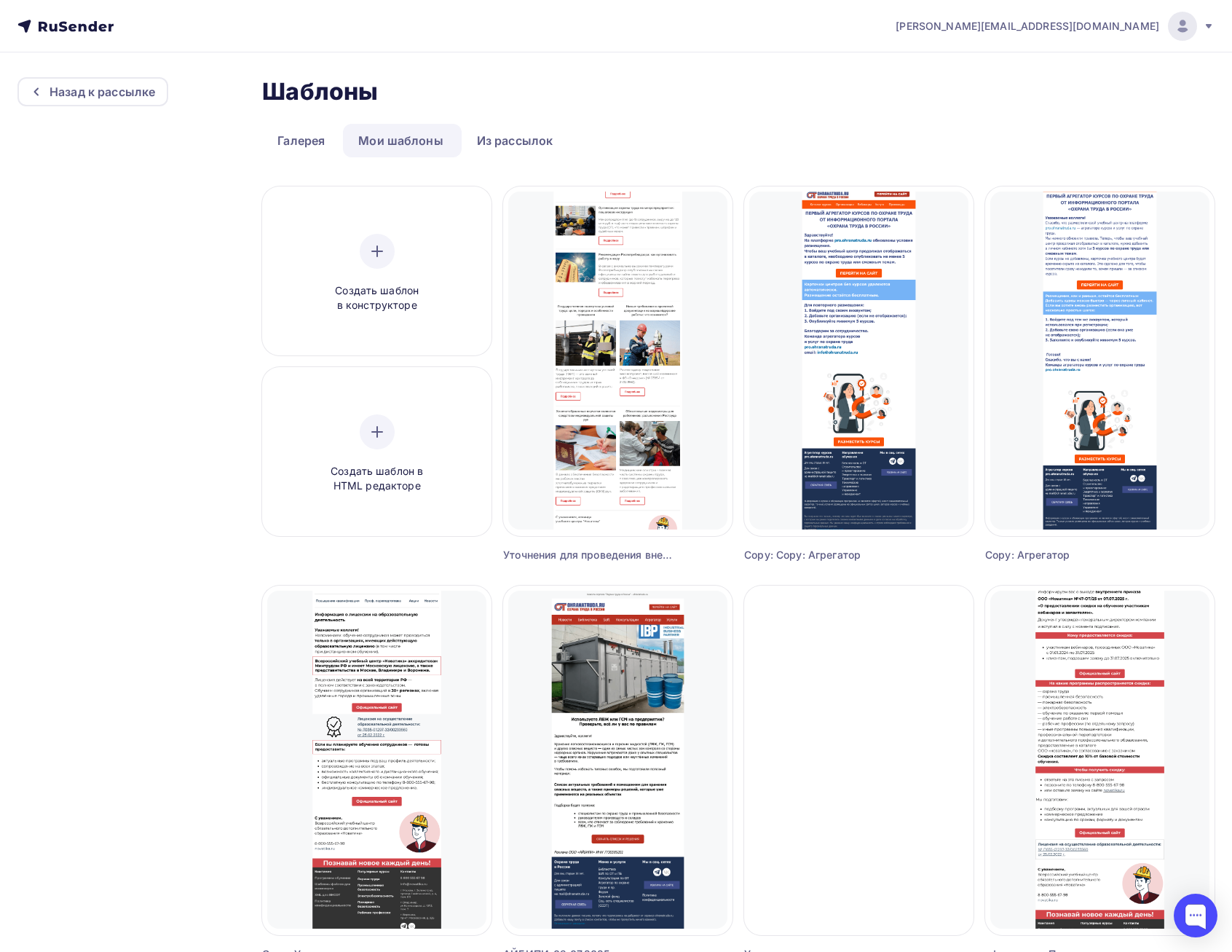
scroll to position [0, 0]
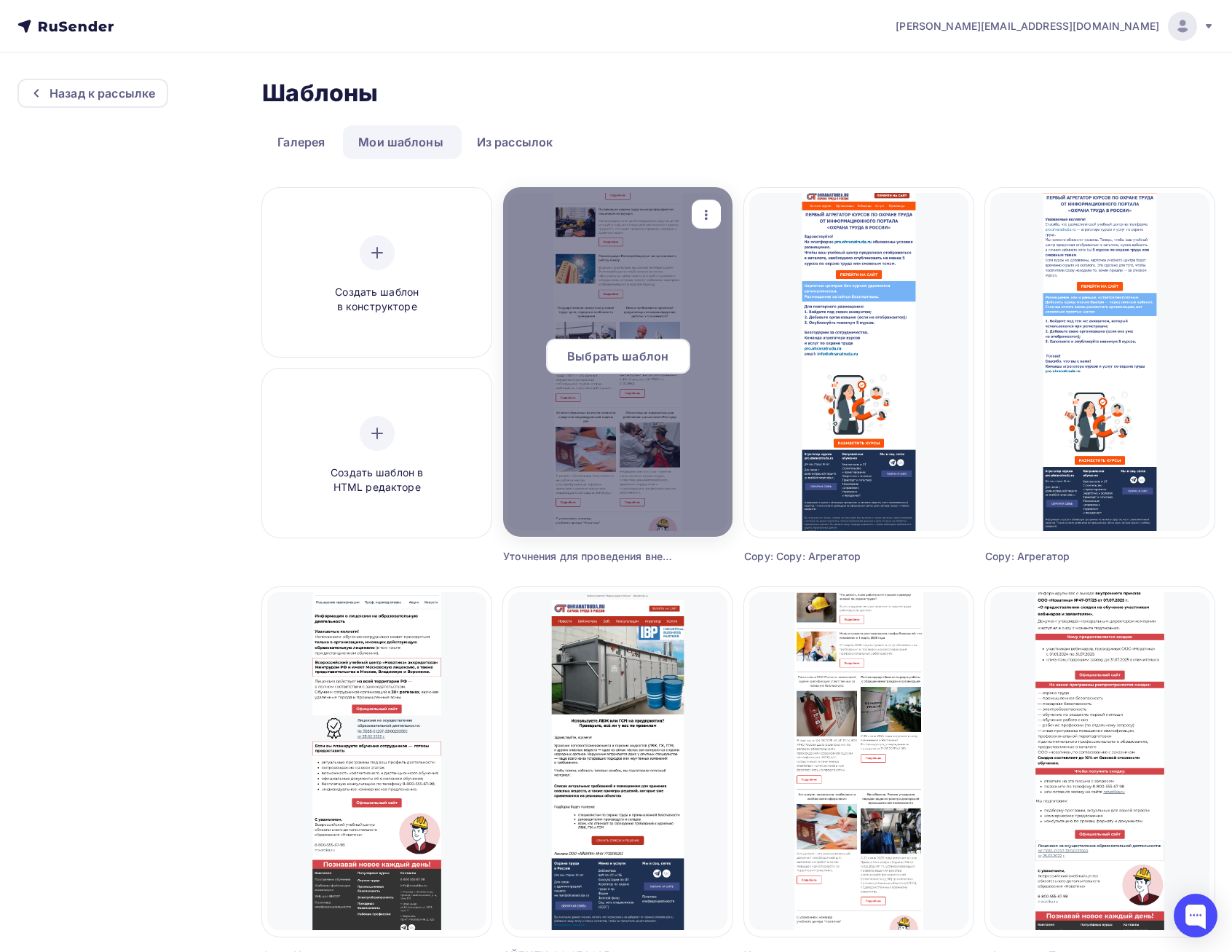
click at [637, 353] on span "Выбрать шаблон" at bounding box center [617, 356] width 101 height 18
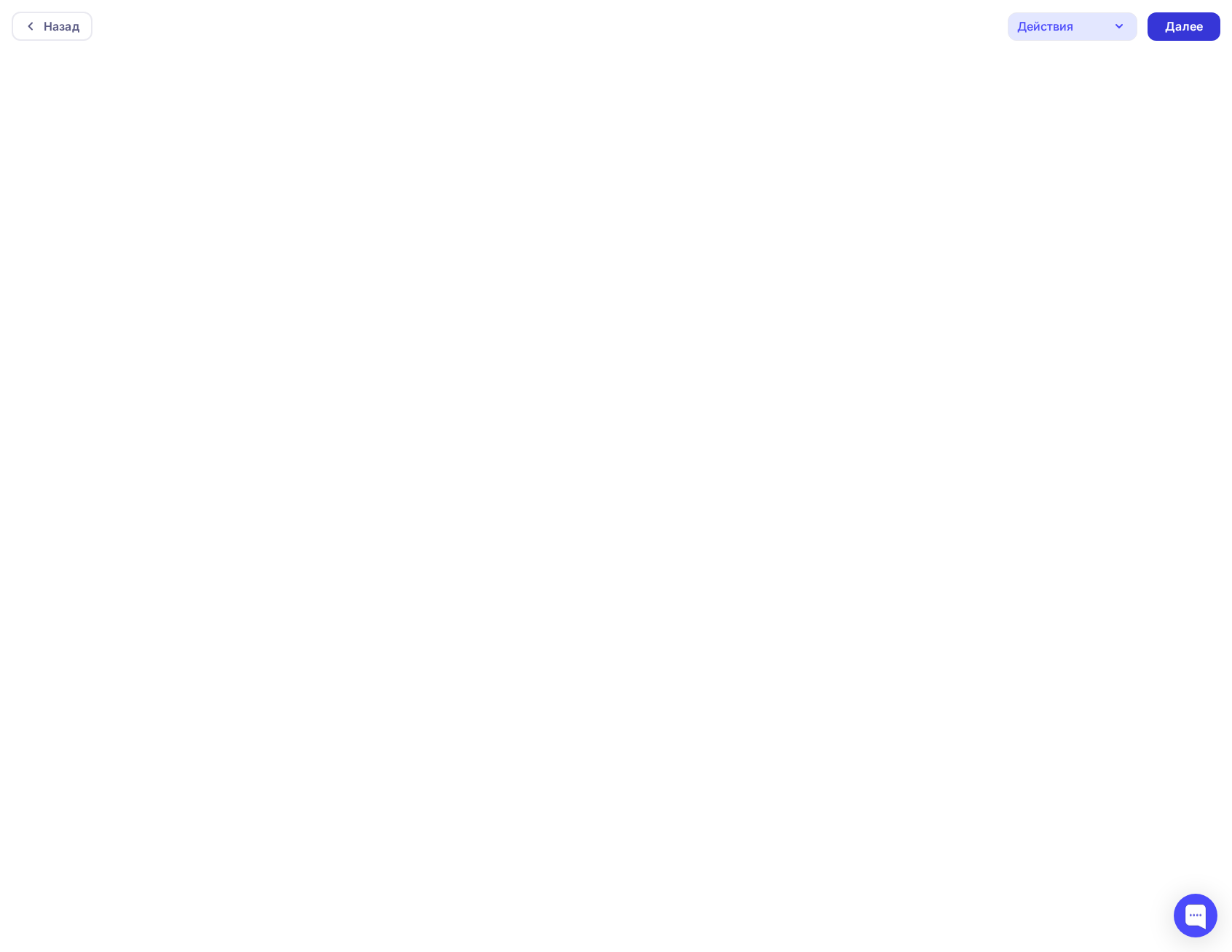
click at [1165, 34] on div "Далее" at bounding box center [1184, 26] width 38 height 17
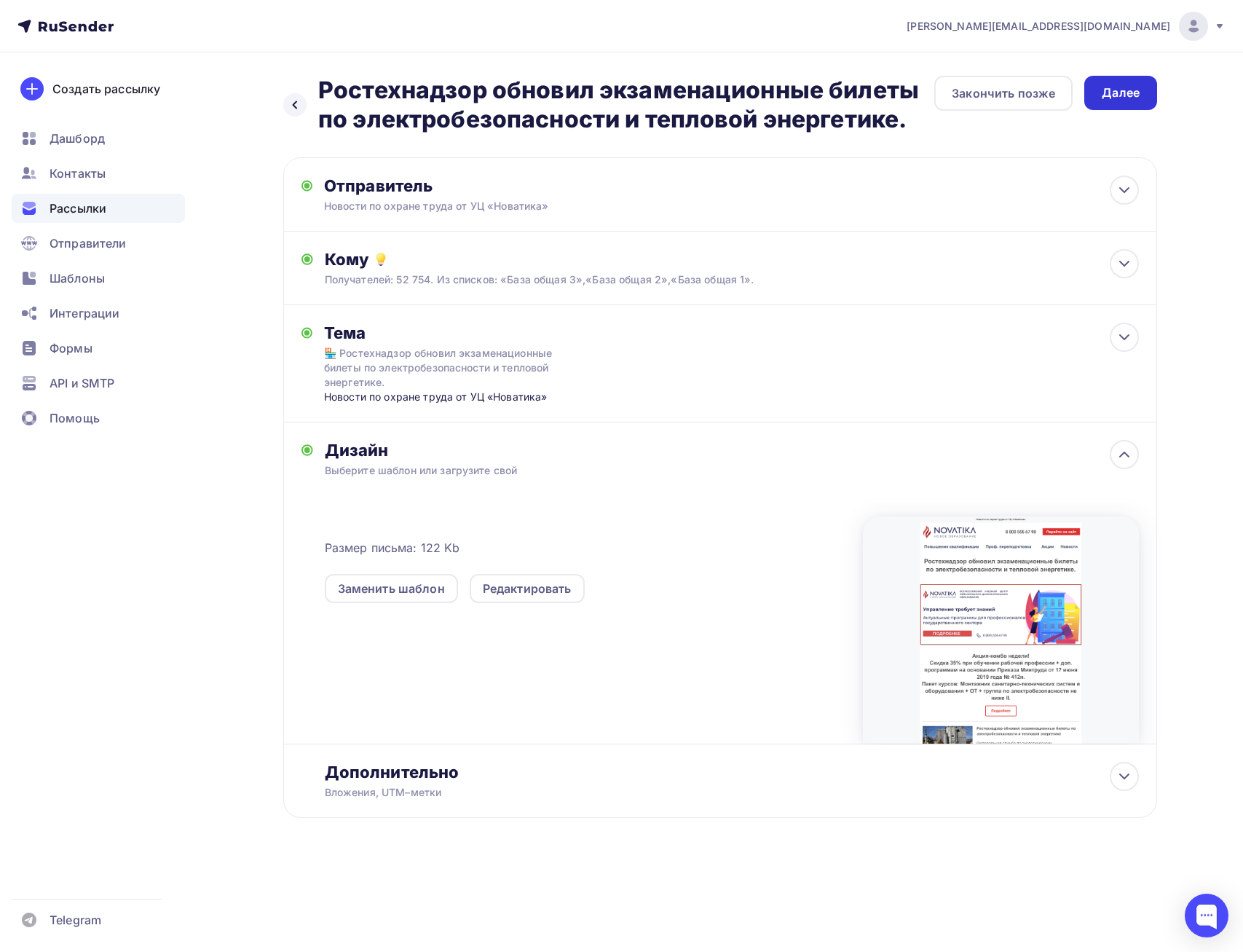
click at [1132, 97] on div "Далее" at bounding box center [1121, 93] width 38 height 17
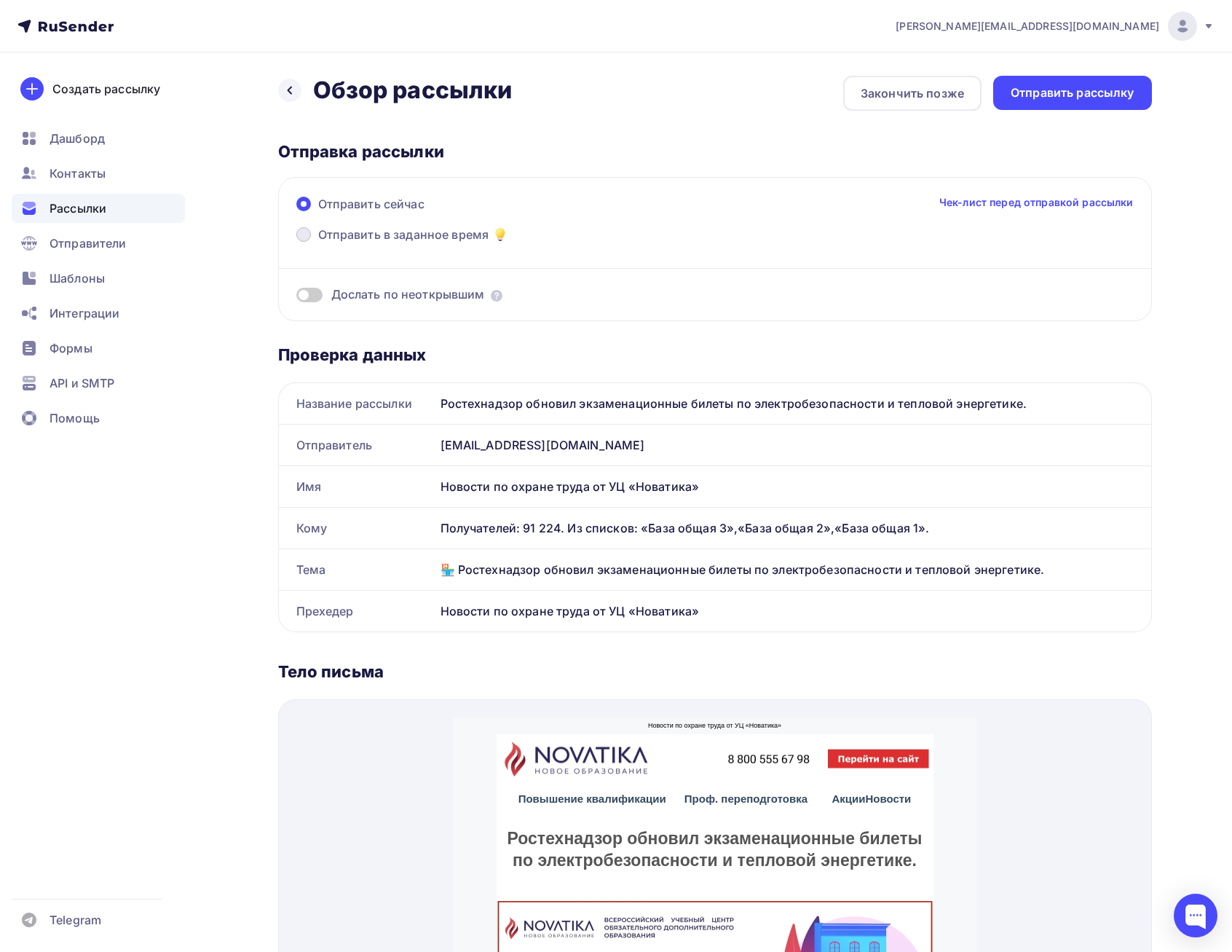
click at [397, 239] on span "Отправить в заданное время" at bounding box center [403, 234] width 171 height 18
click at [318, 243] on input "Отправить в заданное время" at bounding box center [318, 243] width 0 height 0
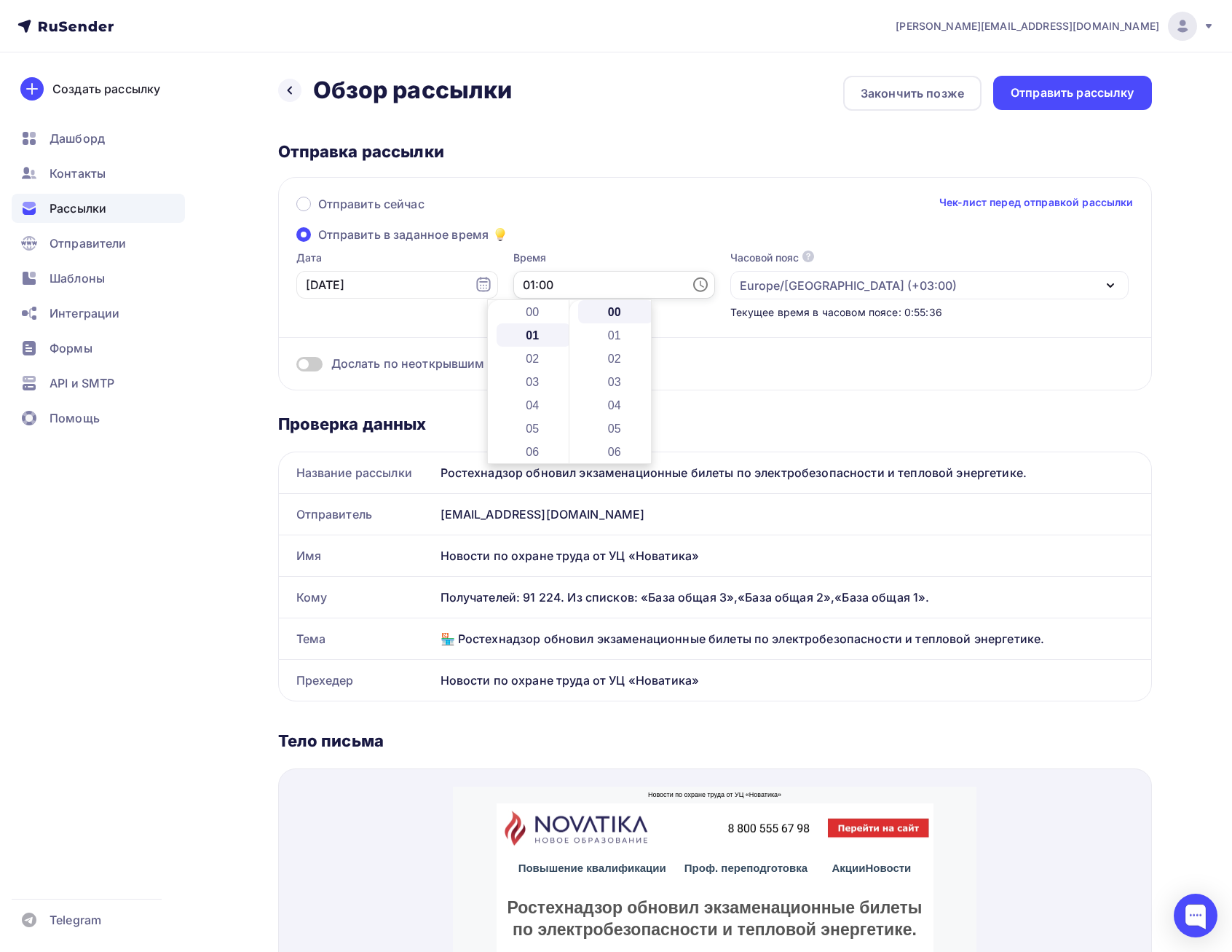
click at [575, 286] on input "01:00" at bounding box center [614, 284] width 202 height 27
click at [538, 373] on li "16" at bounding box center [533, 370] width 75 height 24
type input "16:00"
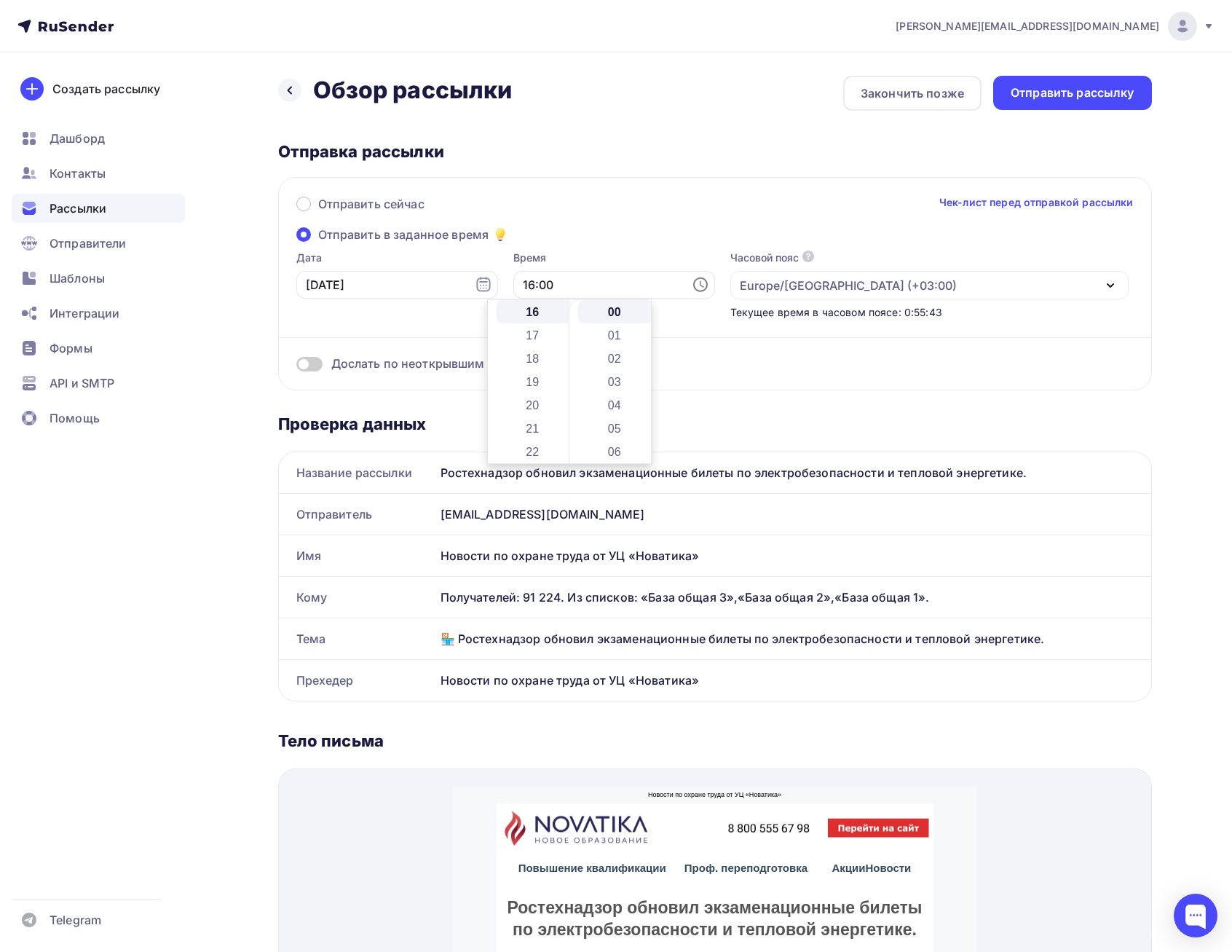
click at [1073, 95] on div "Отправить рассылку" at bounding box center [1072, 93] width 124 height 17
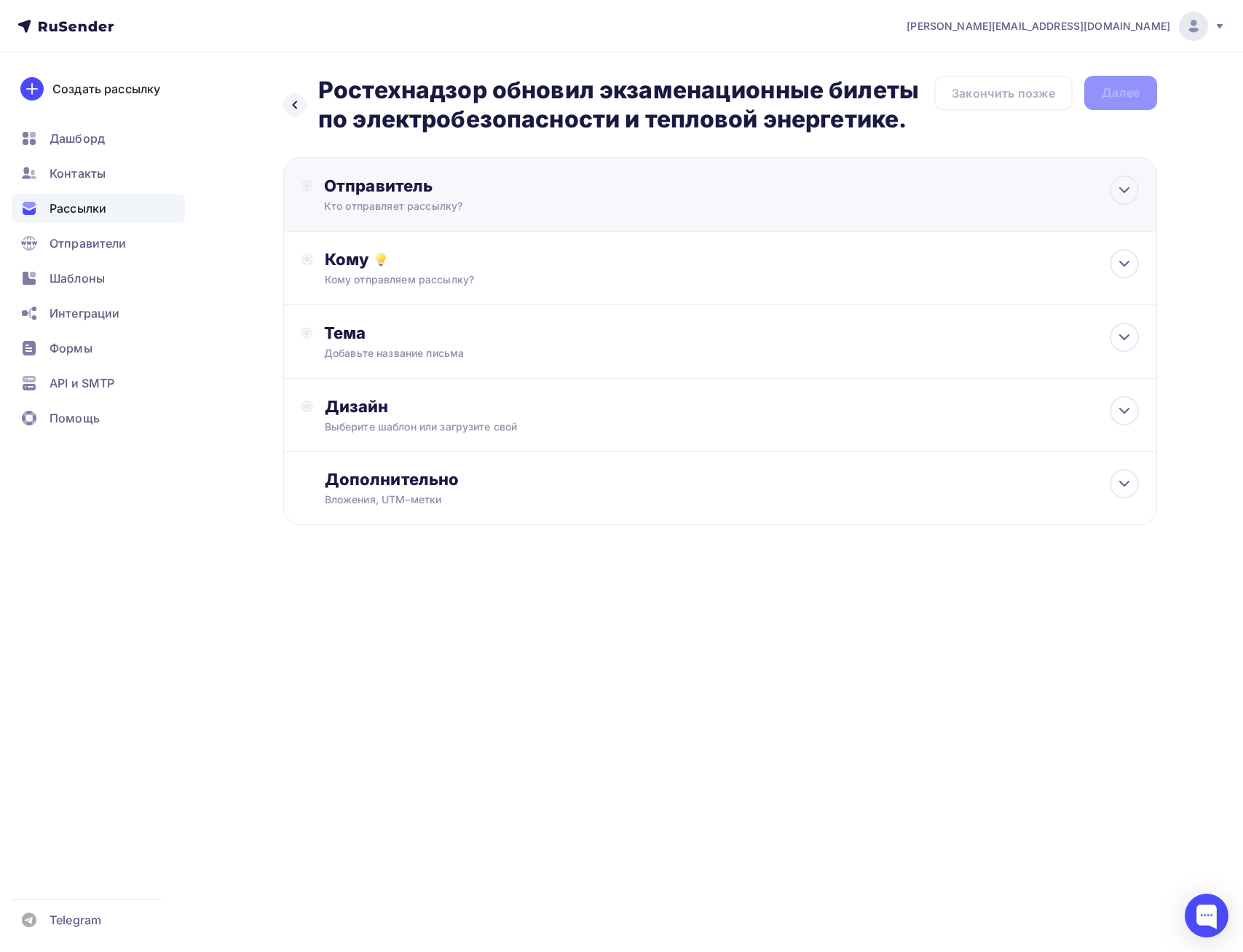
click at [614, 192] on div "Отправитель" at bounding box center [481, 186] width 315 height 21
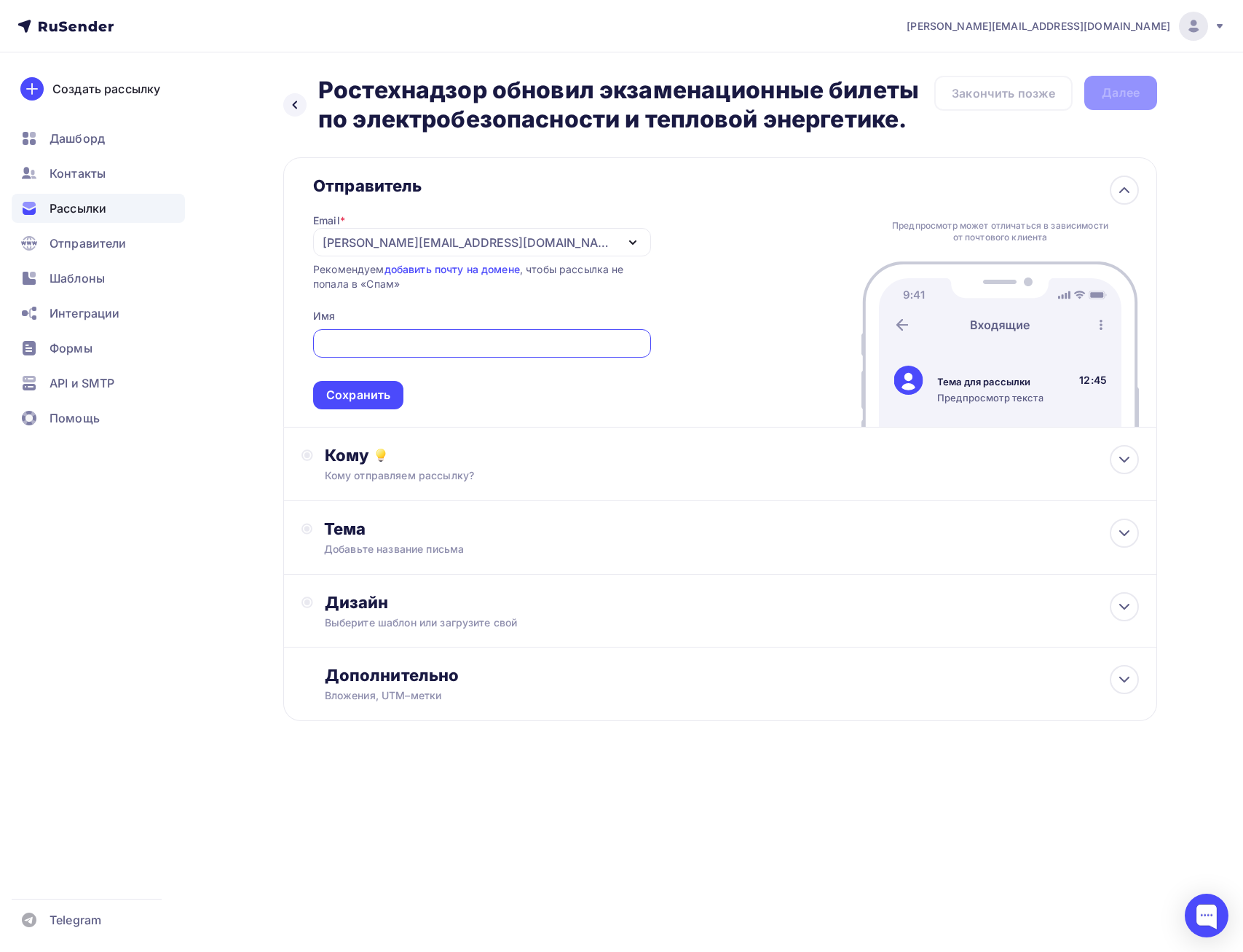
click at [72, 207] on span "Рассылки" at bounding box center [77, 208] width 57 height 18
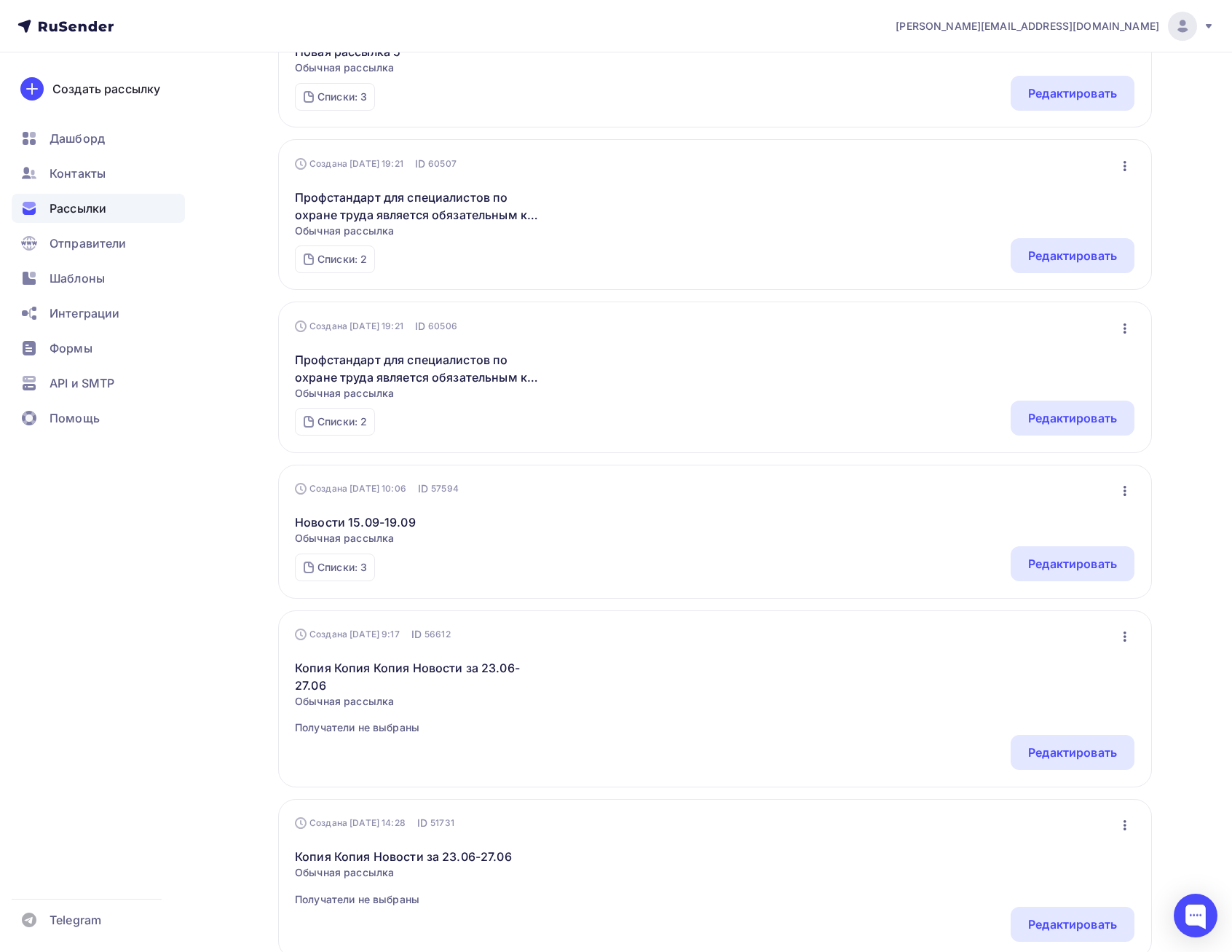
scroll to position [292, 0]
click at [436, 665] on link "Копия Копия Копия Новости за 23.06-27.06" at bounding box center [420, 674] width 250 height 35
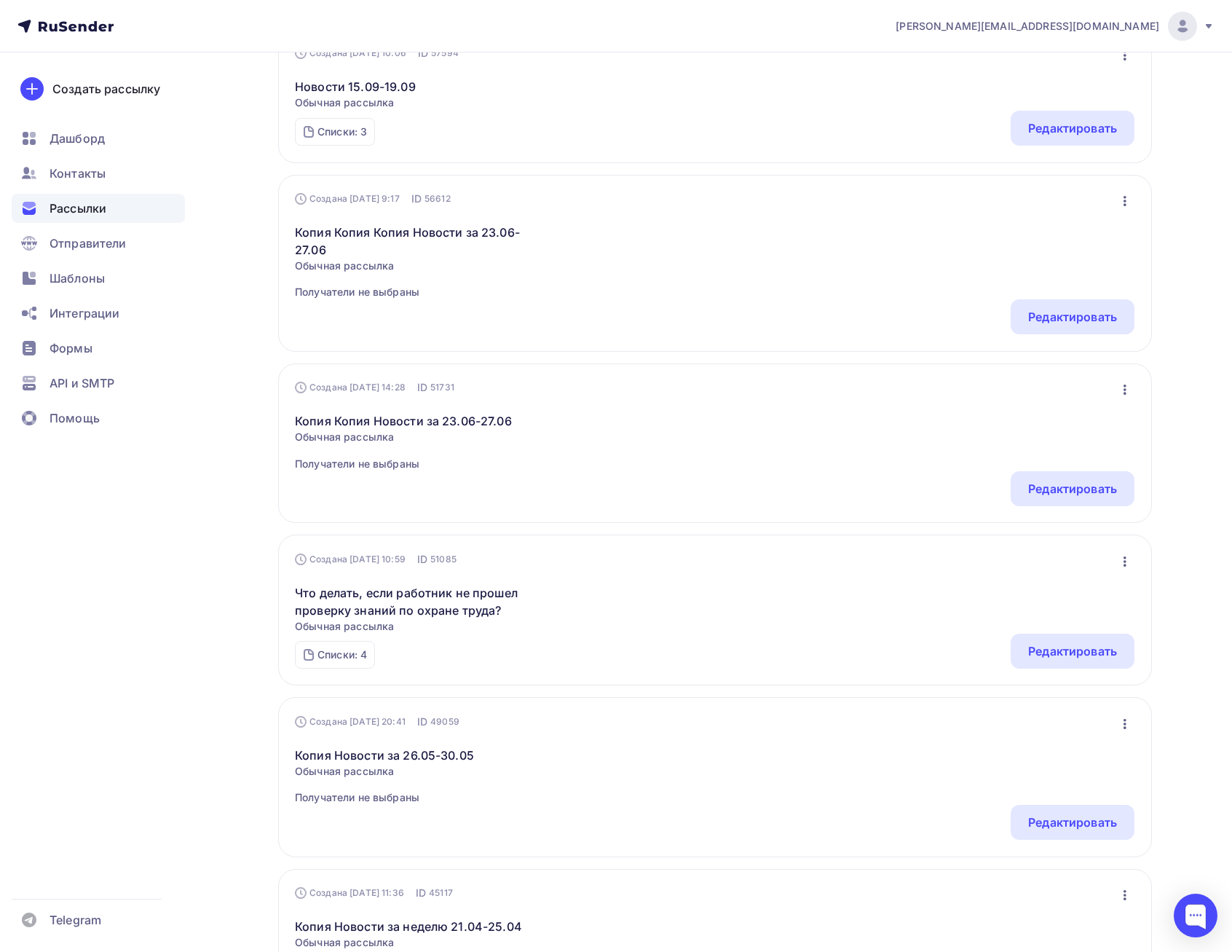
scroll to position [728, 0]
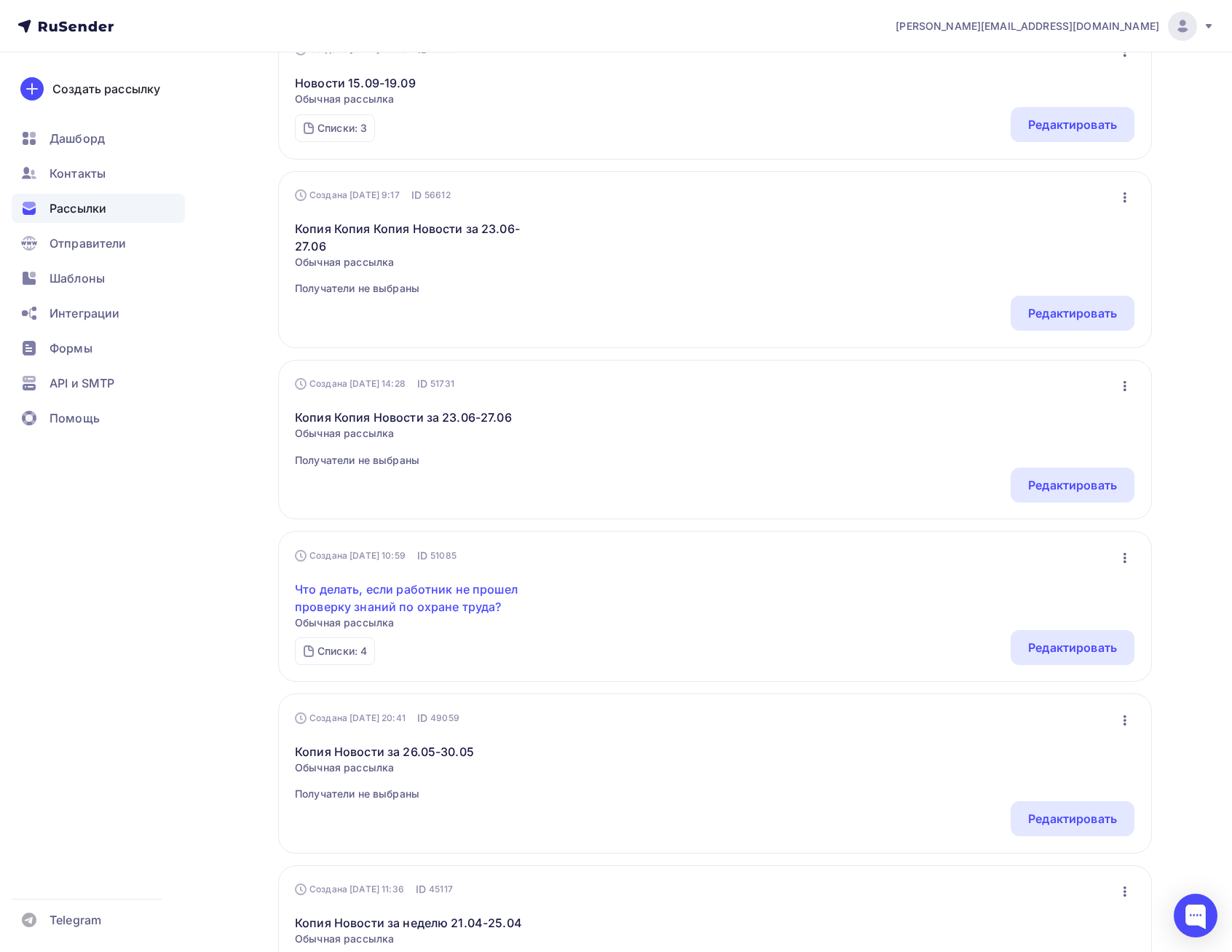
click at [458, 606] on link "Что делать, если работник не прошел проверку знаний по охране труда?" at bounding box center [420, 597] width 250 height 35
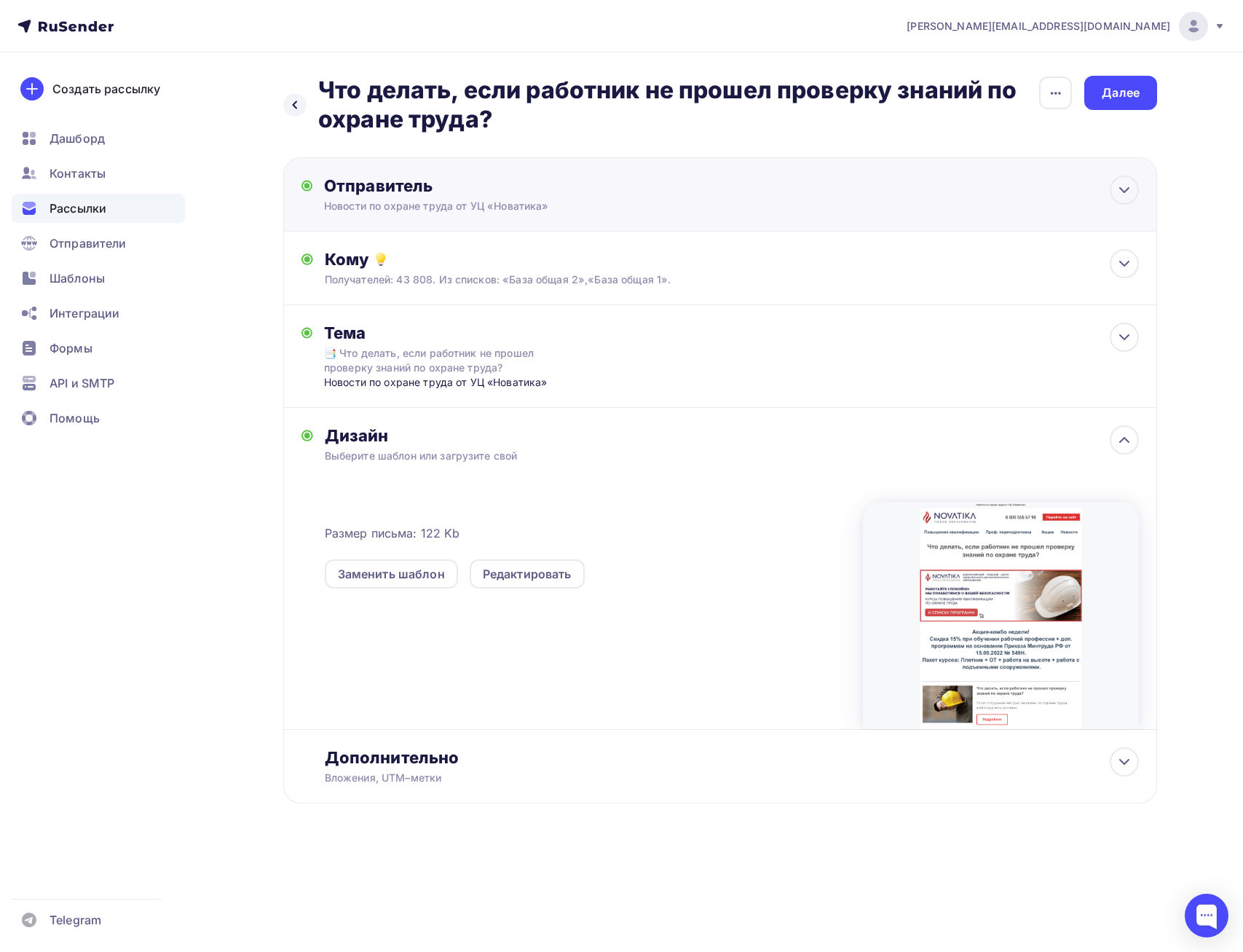
click at [597, 193] on div "Отправитель" at bounding box center [481, 186] width 315 height 21
type input "Новости по охране труда от УЦ «Новатика»"
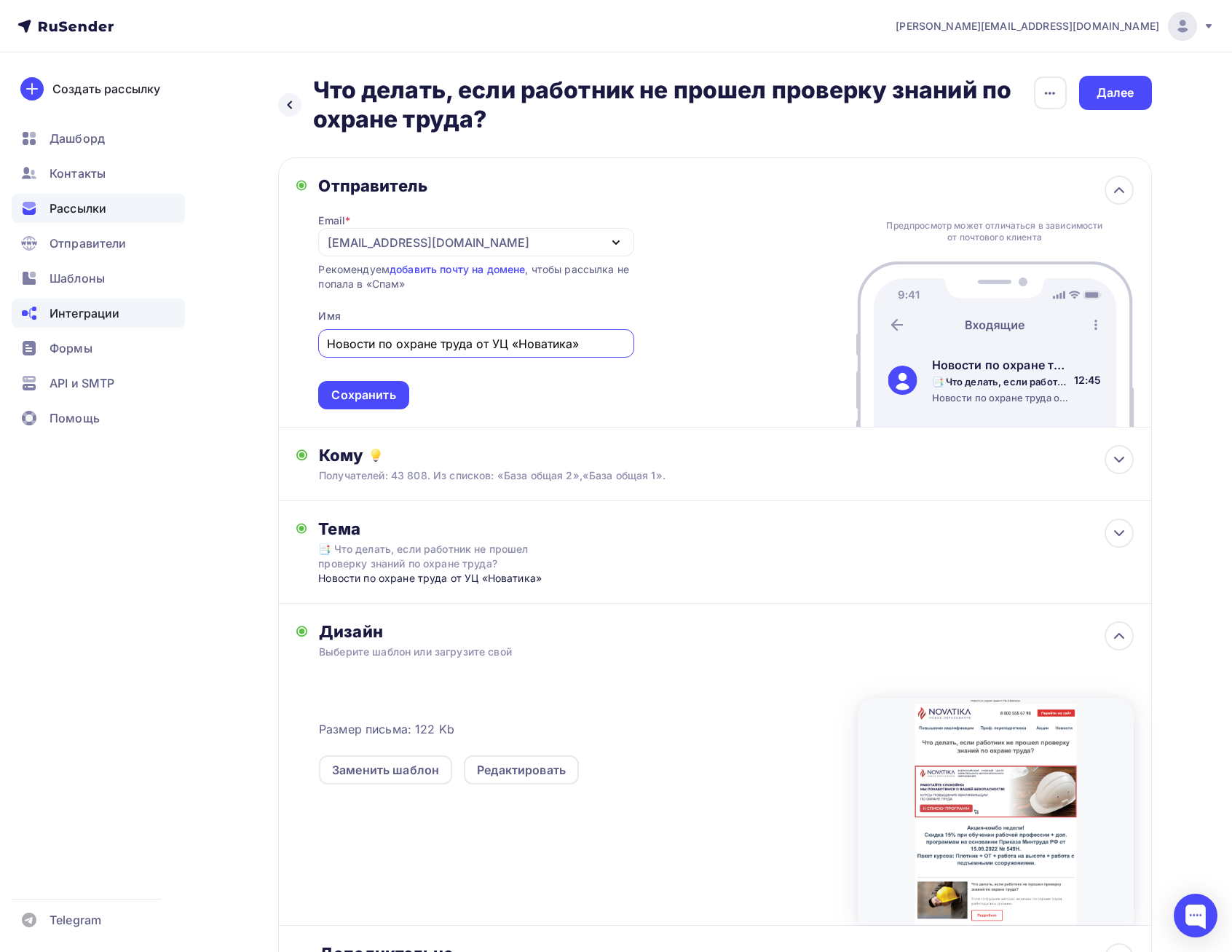
drag, startPoint x: 595, startPoint y: 342, endPoint x: 151, endPoint y: 309, distance: 445.2
click at [151, 309] on div "eduarda@yandex.ru Аккаунт Тарифы Выйти Создать рассылку Дашборд Контакты Рассыл…" at bounding box center [616, 546] width 1232 height 1093
